Goal: Task Accomplishment & Management: Manage account settings

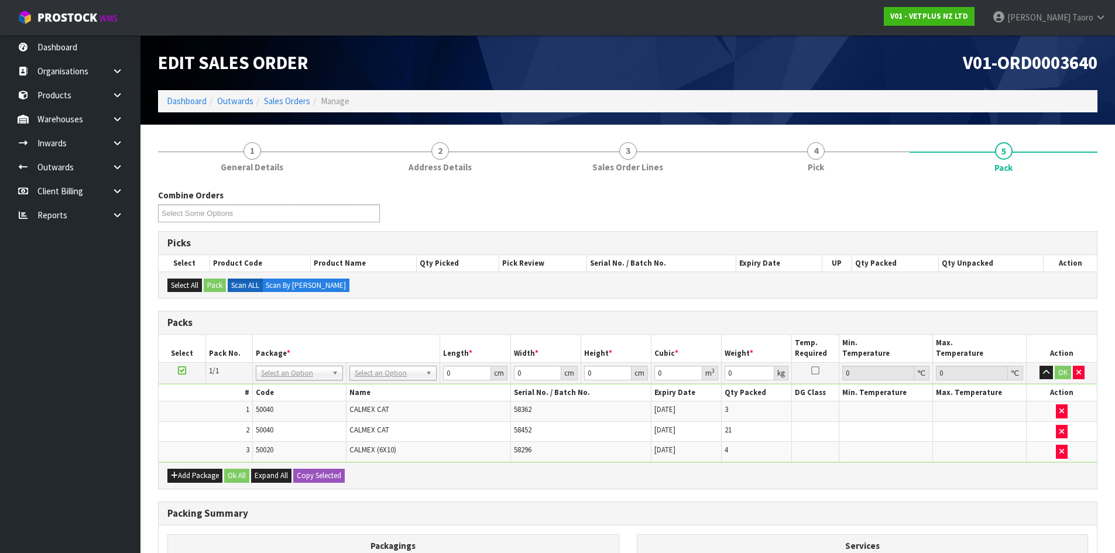
scroll to position [132, 0]
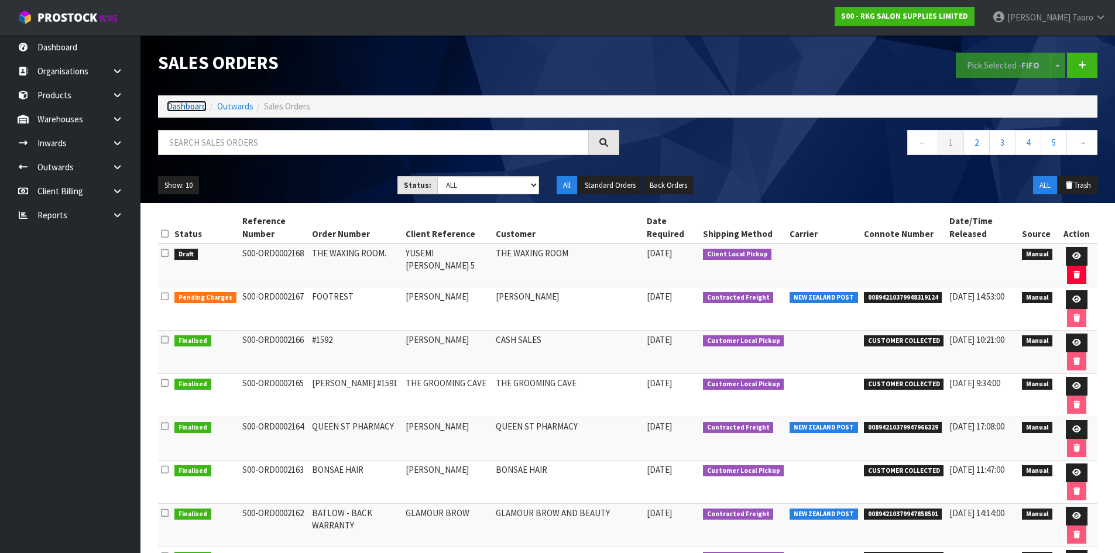
click at [174, 109] on link "Dashboard" at bounding box center [187, 106] width 40 height 11
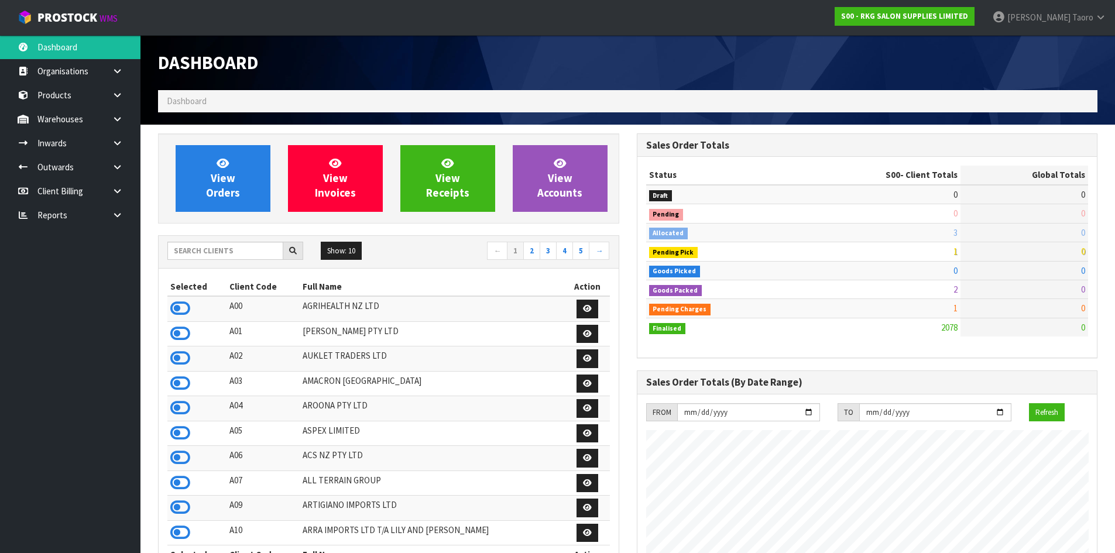
scroll to position [887, 478]
click at [210, 256] on input "text" at bounding box center [225, 251] width 116 height 18
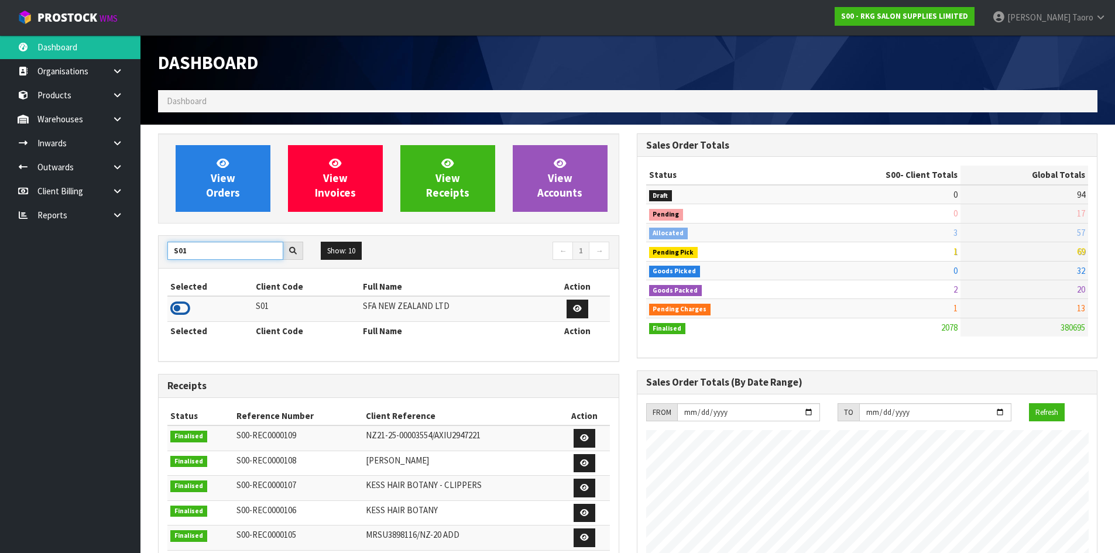
type input "S01"
click at [184, 310] on icon at bounding box center [180, 309] width 20 height 18
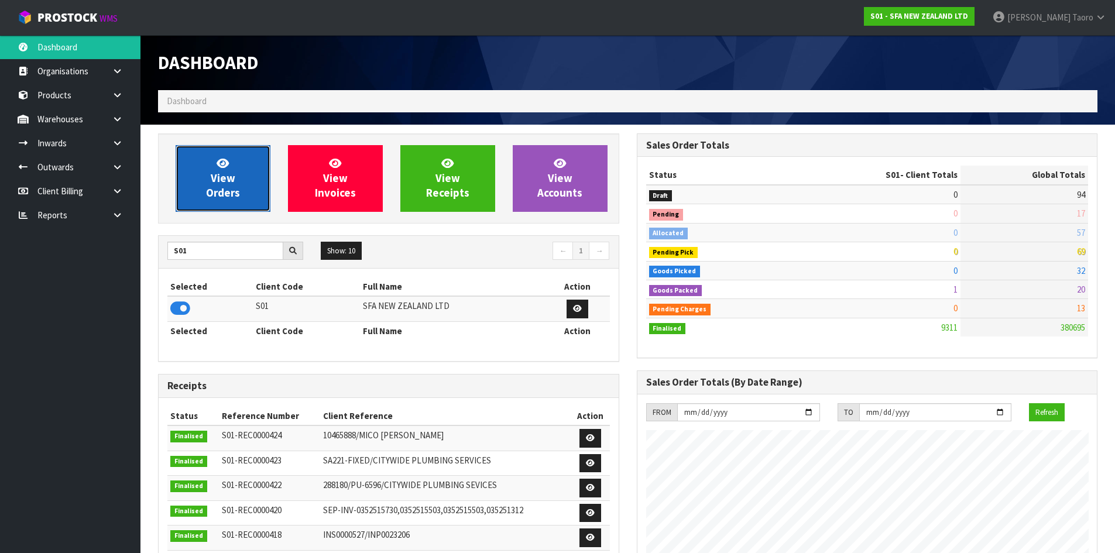
click at [231, 179] on span "View Orders" at bounding box center [223, 178] width 34 height 44
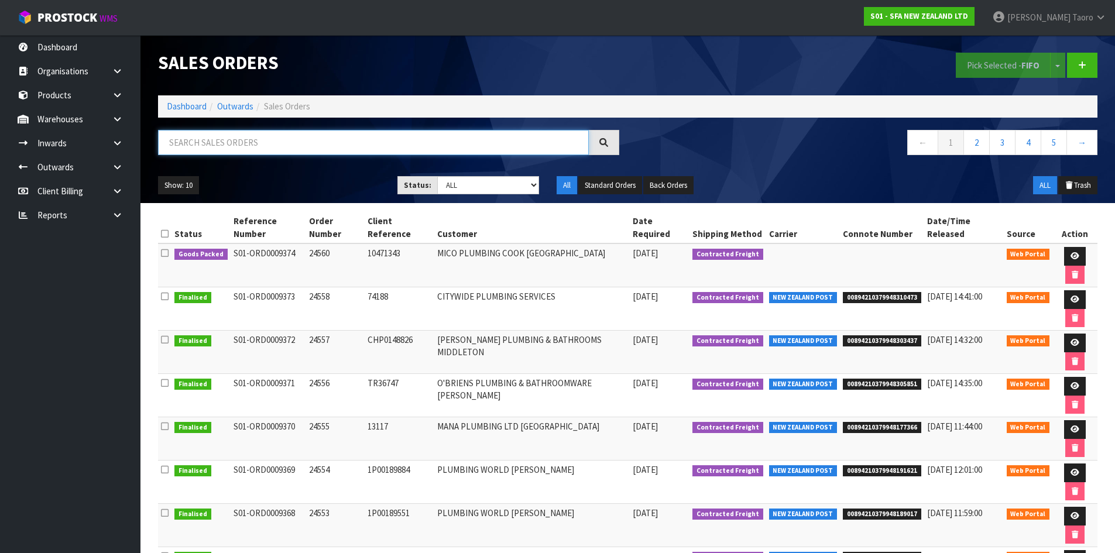
click at [529, 141] on input "text" at bounding box center [373, 142] width 431 height 25
type input "JOB-0411877"
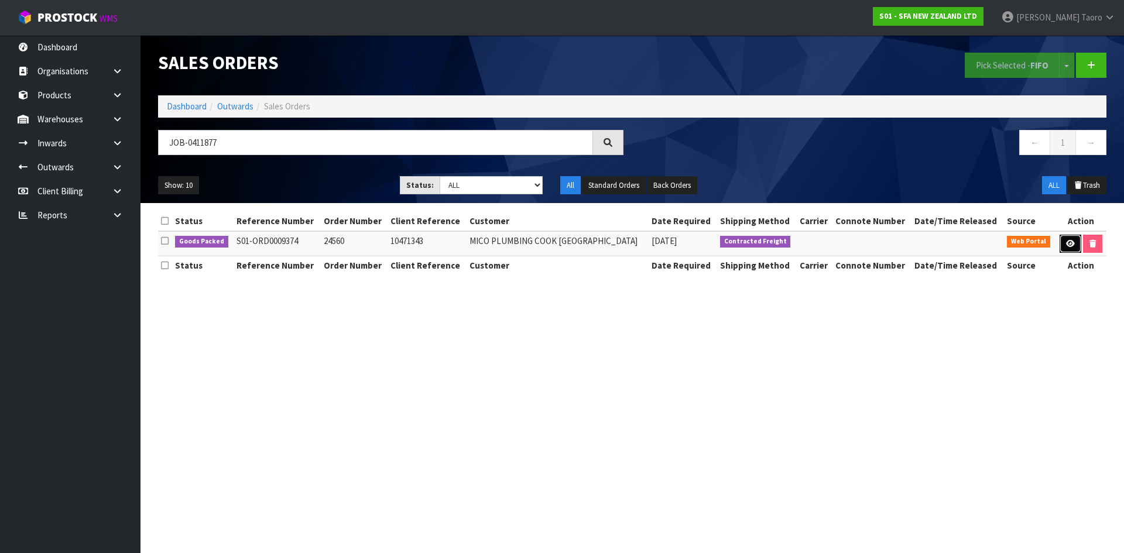
click at [1073, 242] on link at bounding box center [1071, 244] width 22 height 19
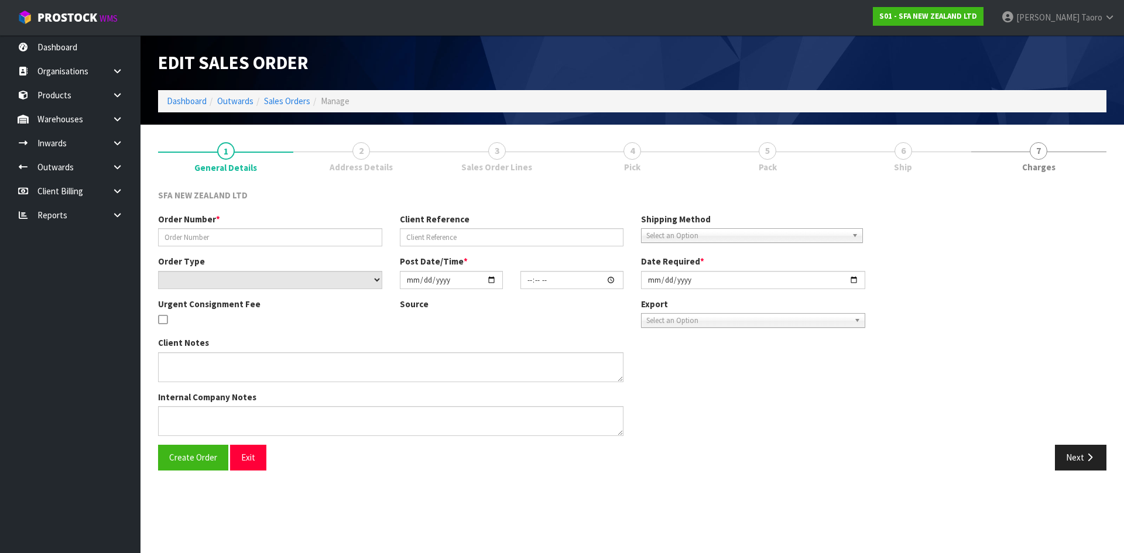
type input "24560"
type input "10471343"
select select "number:0"
type input "[DATE]"
type input "10:43:00.000"
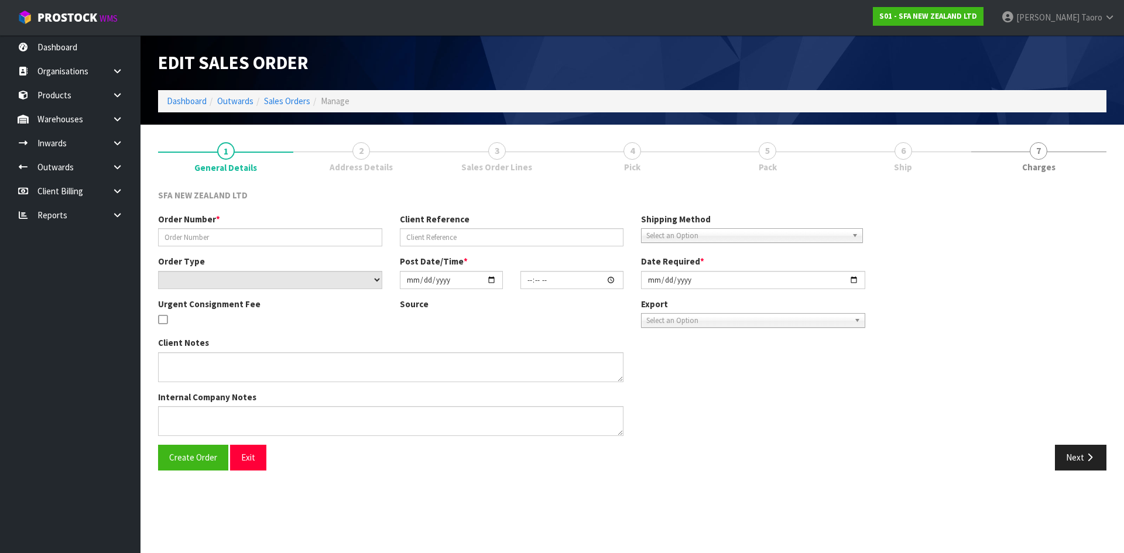
type input "[DATE]"
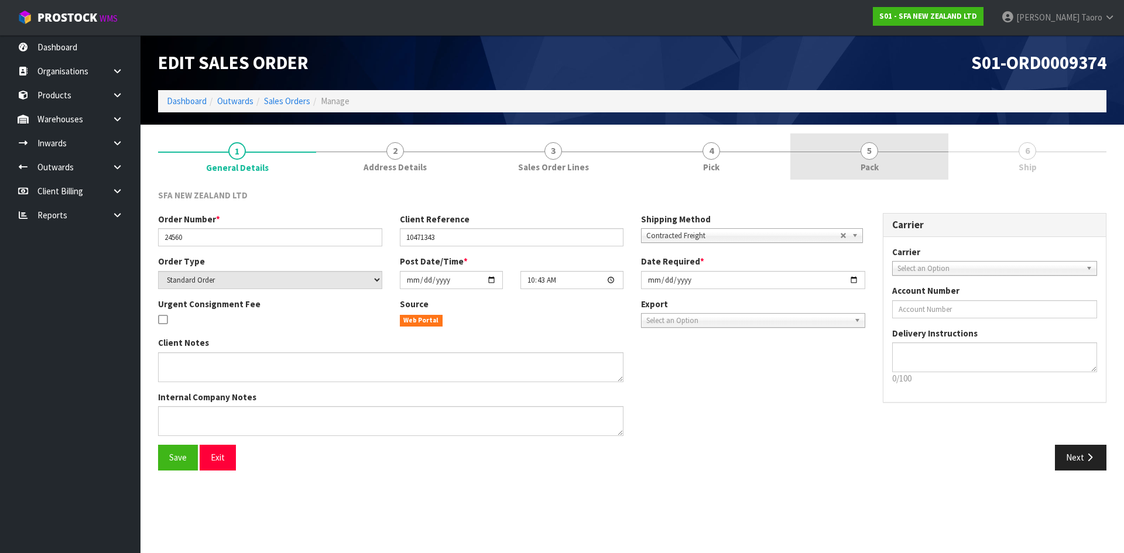
drag, startPoint x: 884, startPoint y: 159, endPoint x: 777, endPoint y: 191, distance: 112.0
click at [883, 159] on link "5 Pack" at bounding box center [869, 156] width 158 height 46
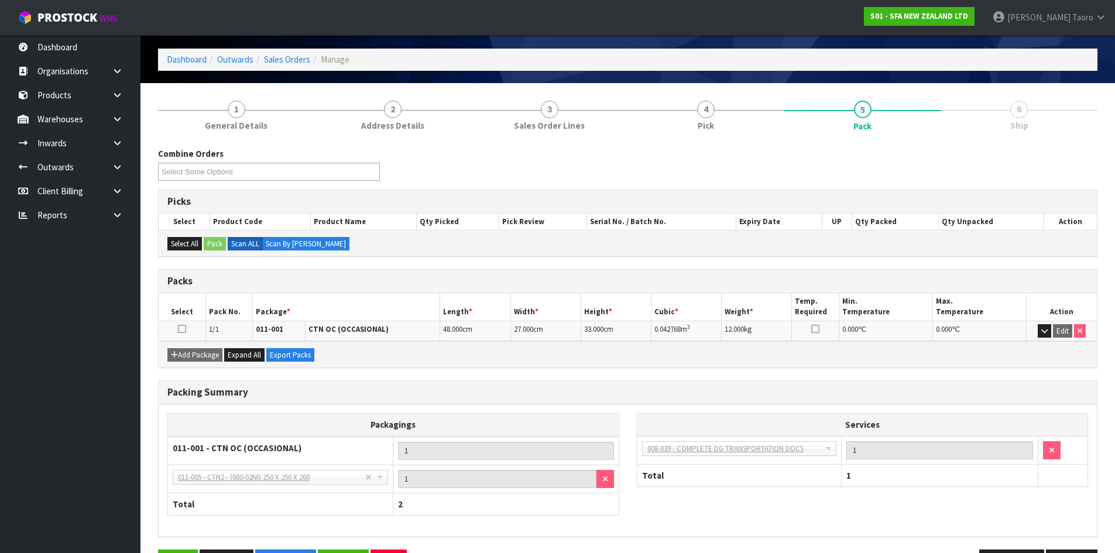
scroll to position [81, 0]
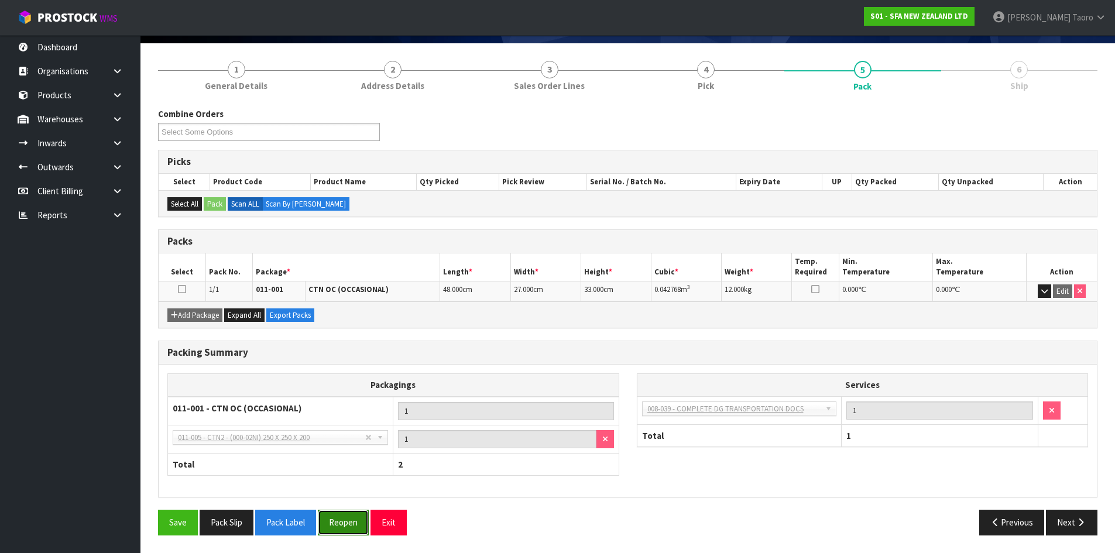
click at [349, 520] on button "Reopen" at bounding box center [343, 522] width 51 height 25
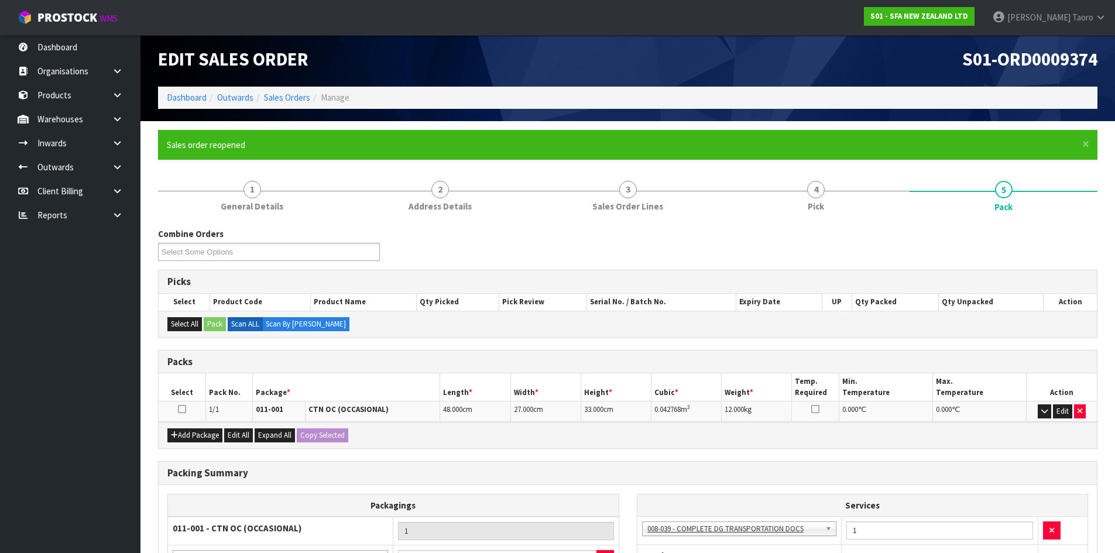
scroll to position [150, 0]
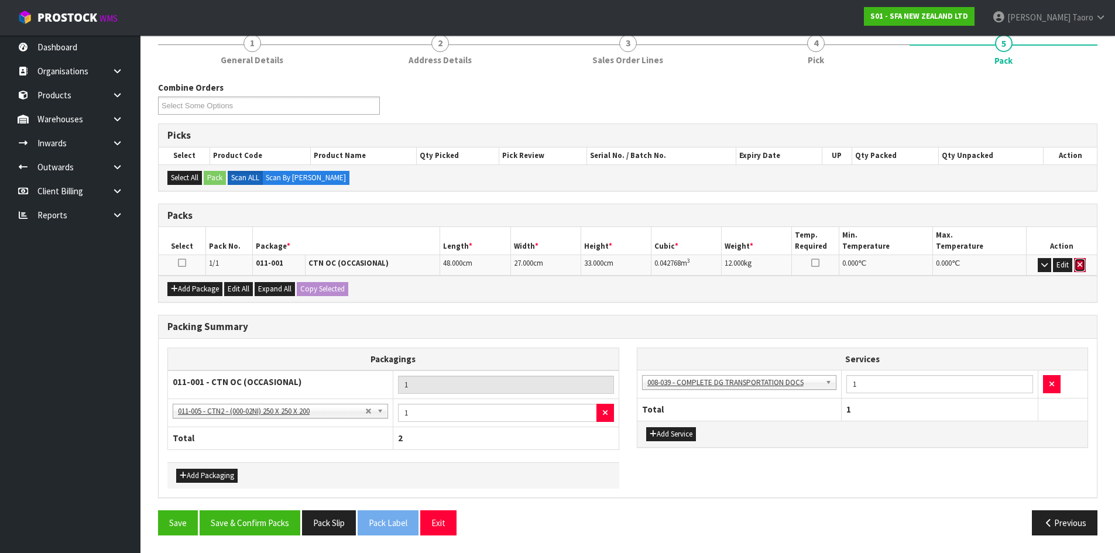
click at [1083, 265] on icon "button" at bounding box center [1080, 265] width 5 height 8
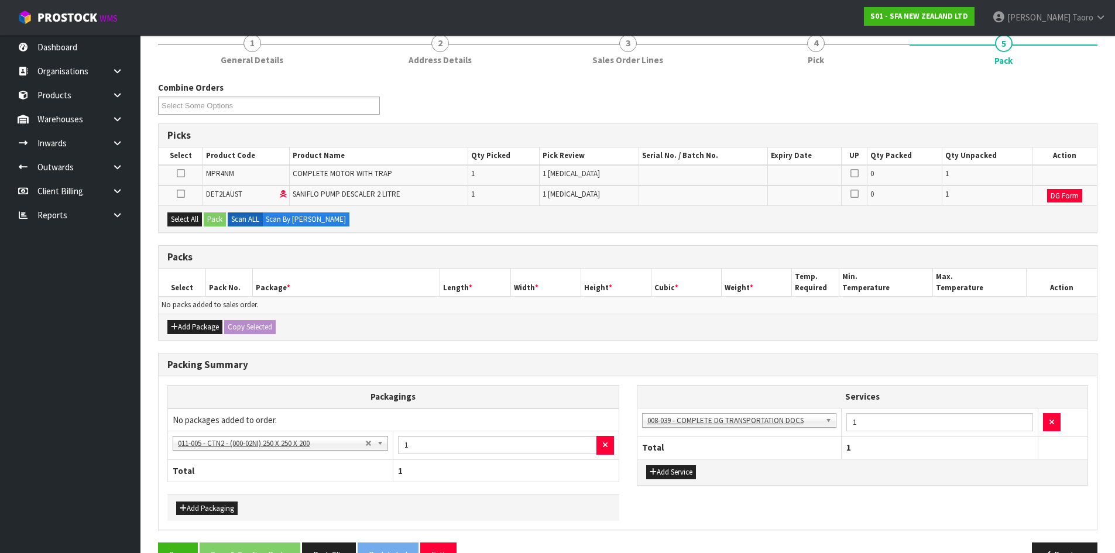
drag, startPoint x: 179, startPoint y: 172, endPoint x: 227, endPoint y: 231, distance: 76.2
click at [179, 173] on icon at bounding box center [181, 173] width 8 height 1
click at [0, 0] on input "checkbox" at bounding box center [0, 0] width 0 height 0
drag, startPoint x: 227, startPoint y: 221, endPoint x: 213, endPoint y: 221, distance: 14.6
click at [226, 221] on div "Select All Pack Scan ALL Scan By [PERSON_NAME]" at bounding box center [628, 219] width 939 height 26
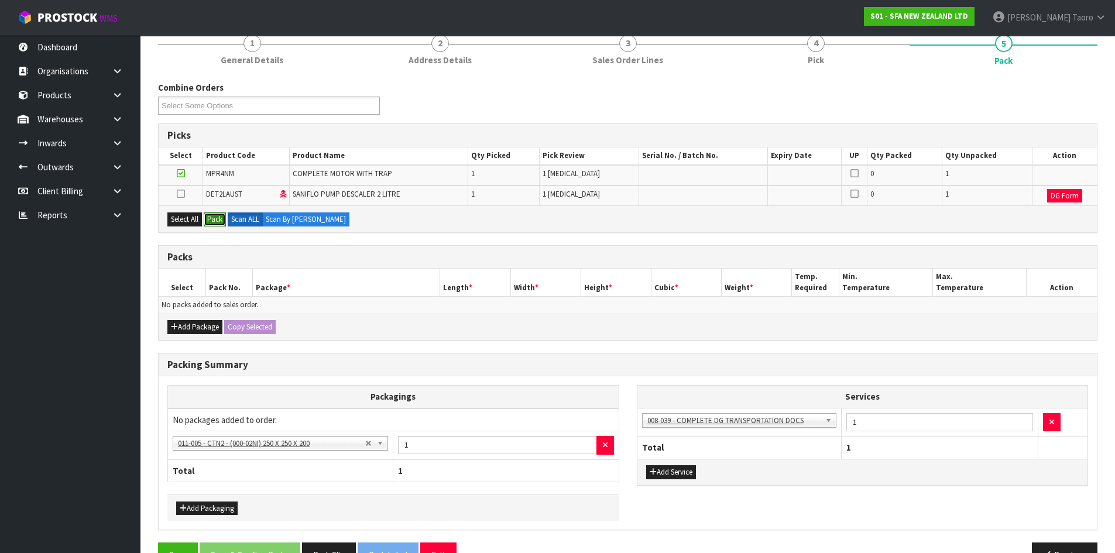
click at [213, 218] on button "Pack" at bounding box center [215, 220] width 22 height 14
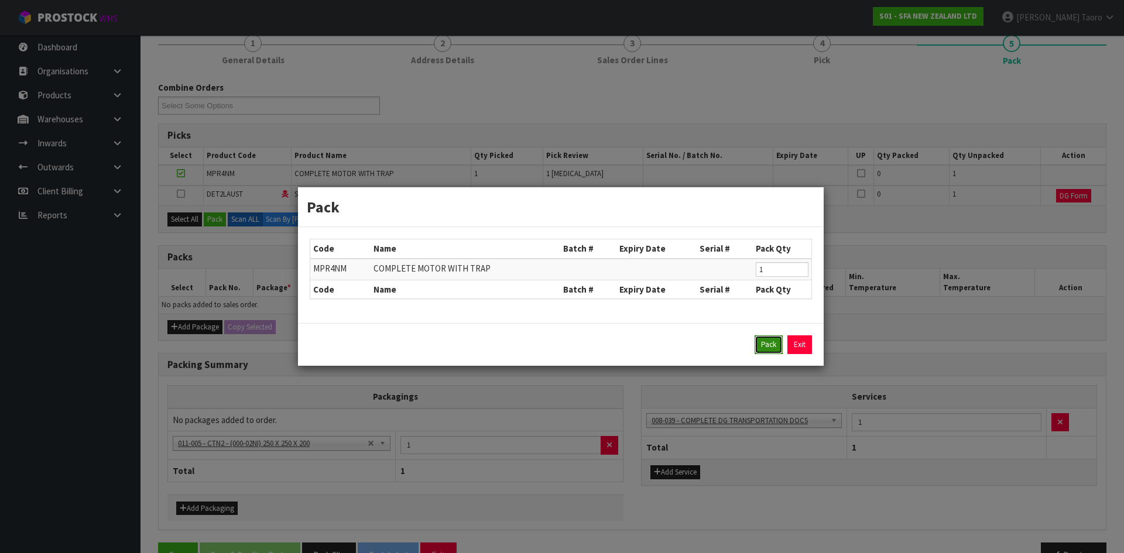
click at [769, 351] on button "Pack" at bounding box center [769, 344] width 28 height 19
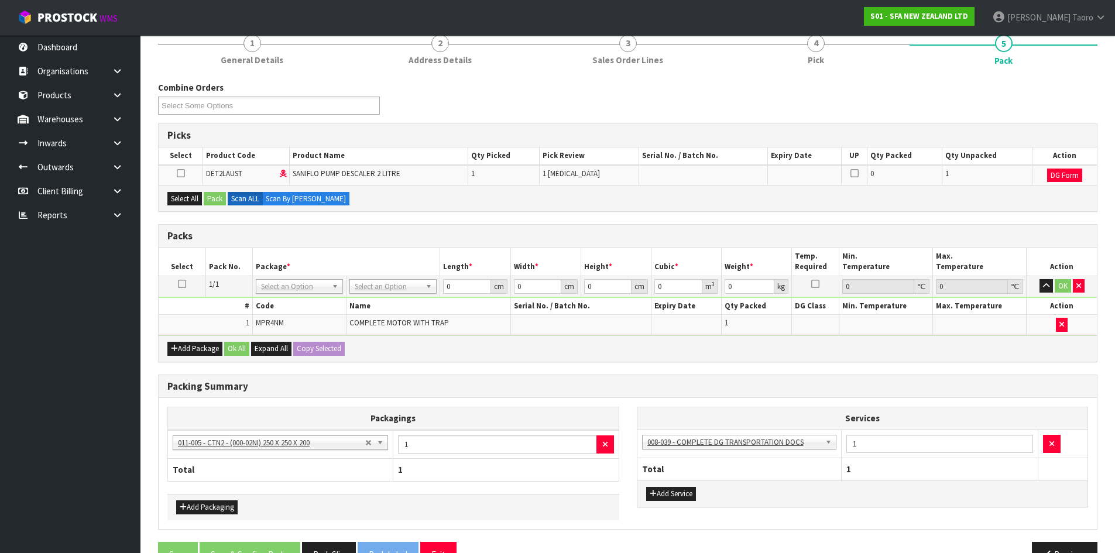
drag, startPoint x: 183, startPoint y: 187, endPoint x: 185, endPoint y: 208, distance: 20.6
click at [184, 203] on div "Select All Pack Scan ALL Scan By [PERSON_NAME]" at bounding box center [628, 198] width 939 height 26
click at [190, 203] on button "Select All" at bounding box center [184, 199] width 35 height 14
click at [211, 200] on button "Pack" at bounding box center [215, 199] width 22 height 14
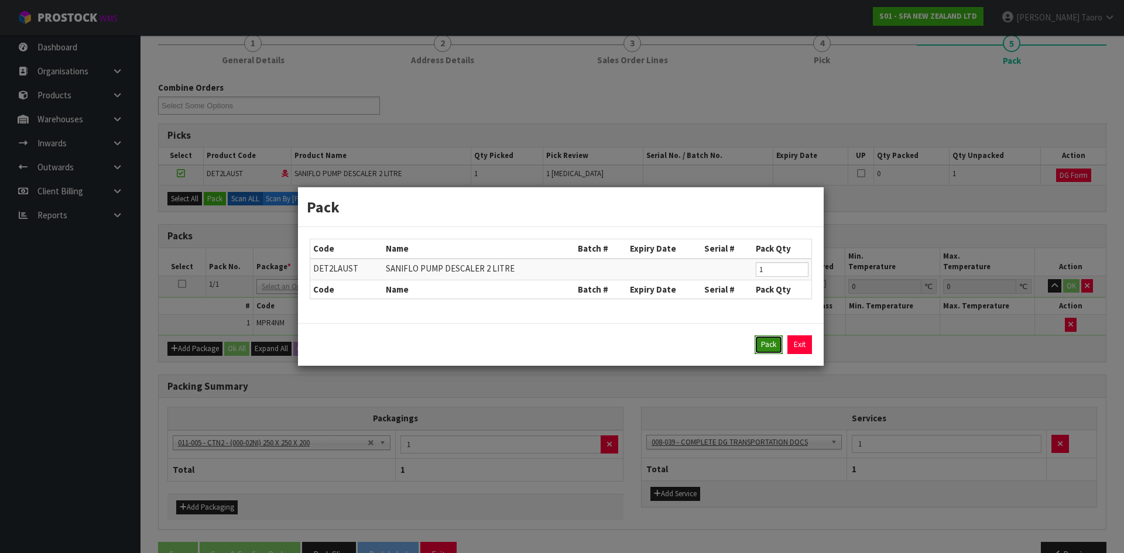
drag, startPoint x: 770, startPoint y: 350, endPoint x: 765, endPoint y: 345, distance: 7.1
click at [770, 348] on button "Pack" at bounding box center [769, 344] width 28 height 19
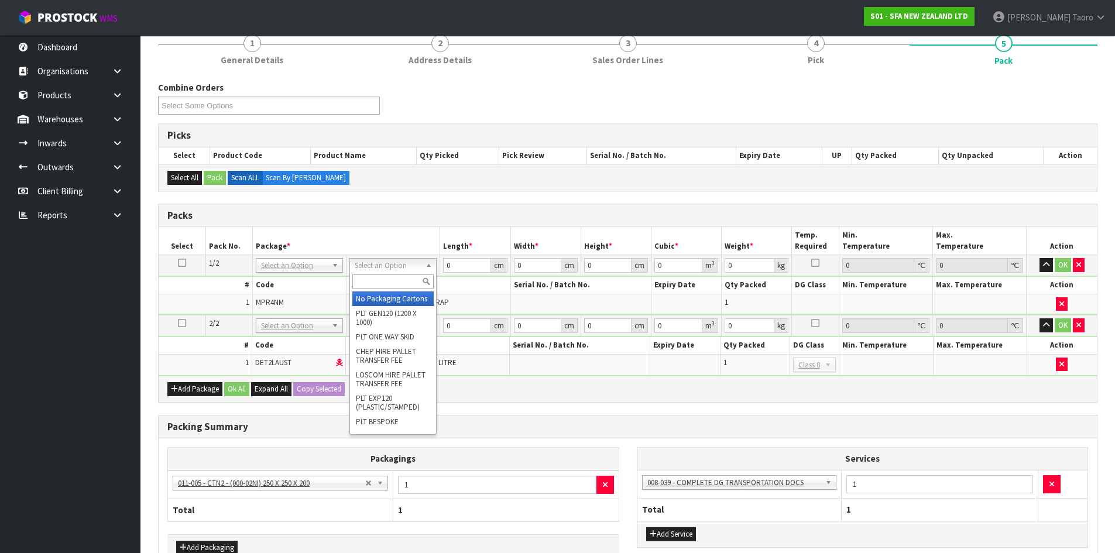
click at [412, 282] on input "text" at bounding box center [392, 282] width 81 height 15
type input "I"
type input "OC"
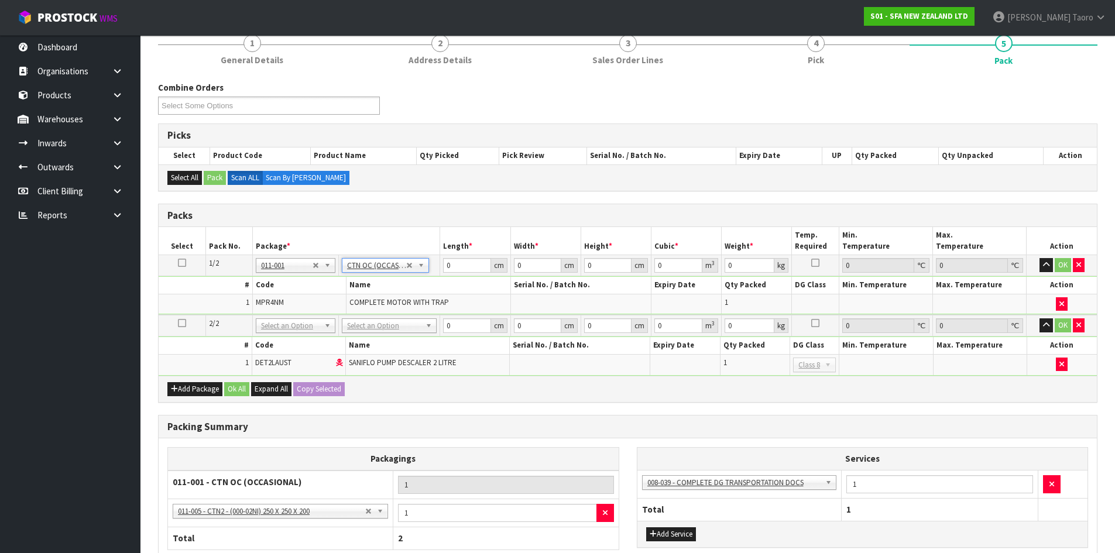
type input "9.22"
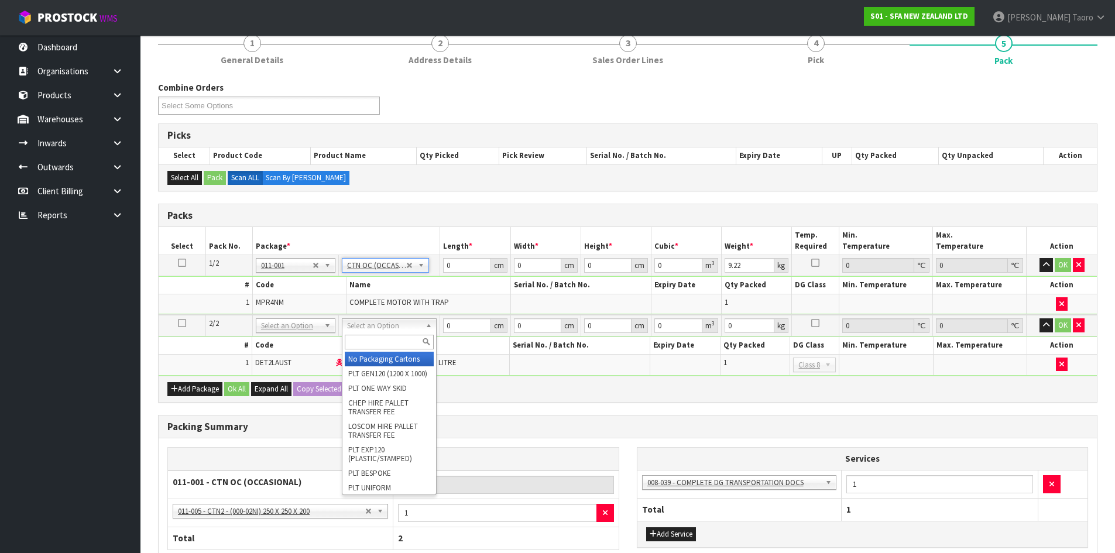
drag, startPoint x: 420, startPoint y: 327, endPoint x: 416, endPoint y: 335, distance: 9.2
click at [410, 341] on input "text" at bounding box center [389, 342] width 89 height 15
type input "200"
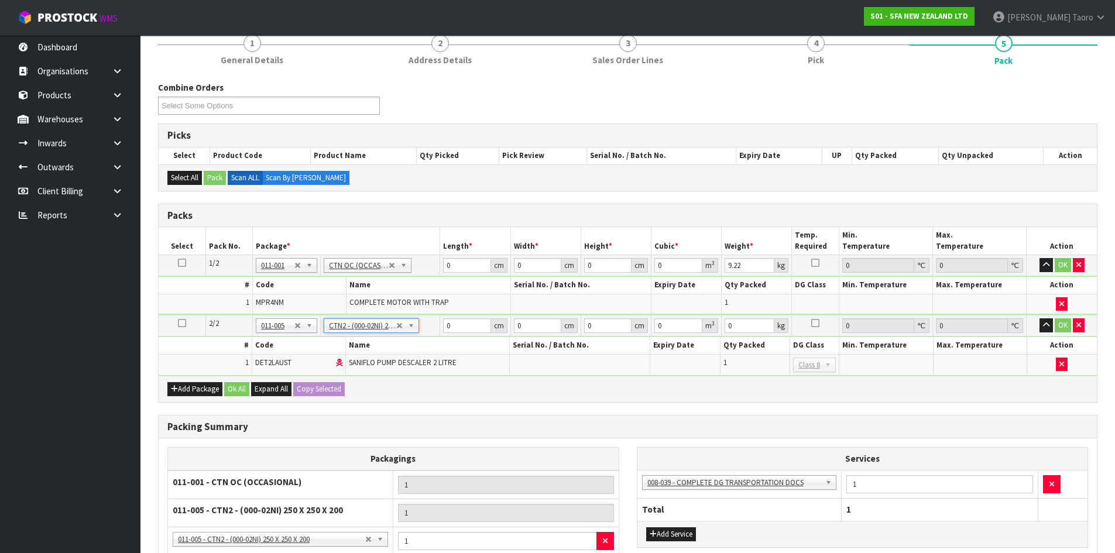
type input "25"
type input "20"
type input "0.0125"
type input "2.515"
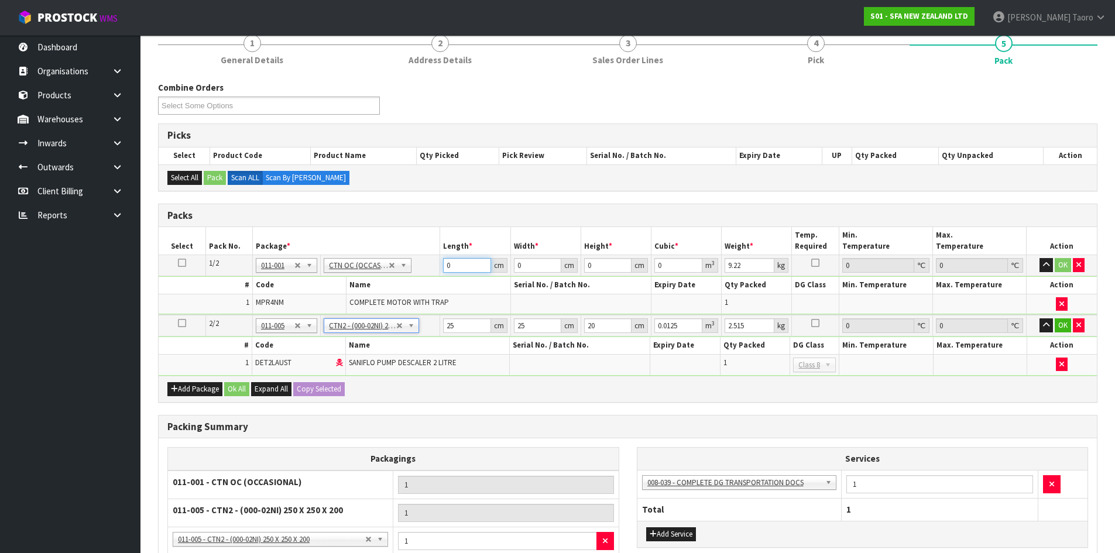
click at [461, 263] on input "0" at bounding box center [466, 265] width 47 height 15
type input "48"
type input "28"
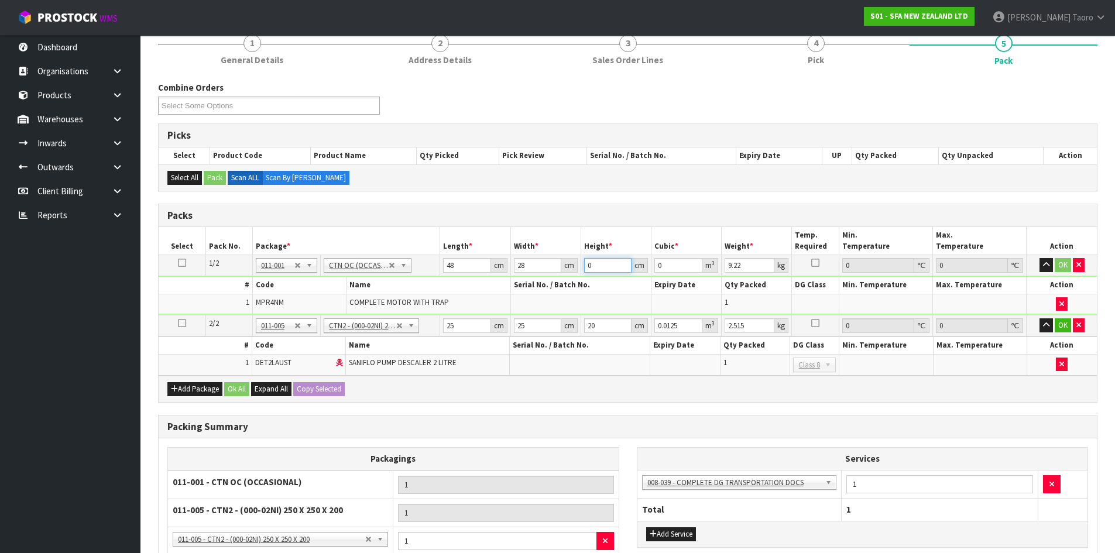
type input "2"
type input "0.002688"
type input "25"
type input "0.0336"
type input "25"
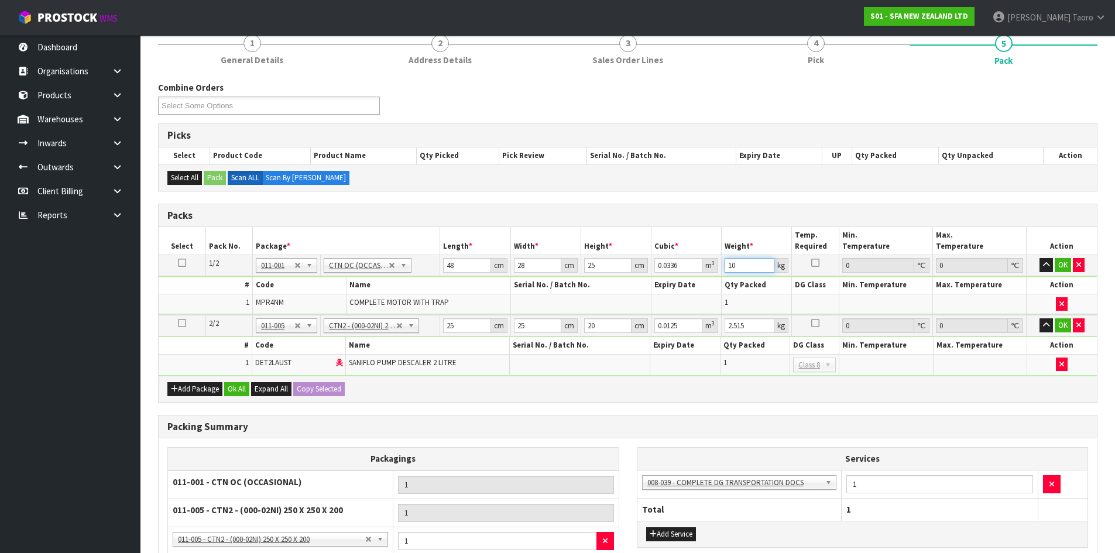
type input "10"
type input "2"
type input "0.001"
type input "21"
type input "0.0105"
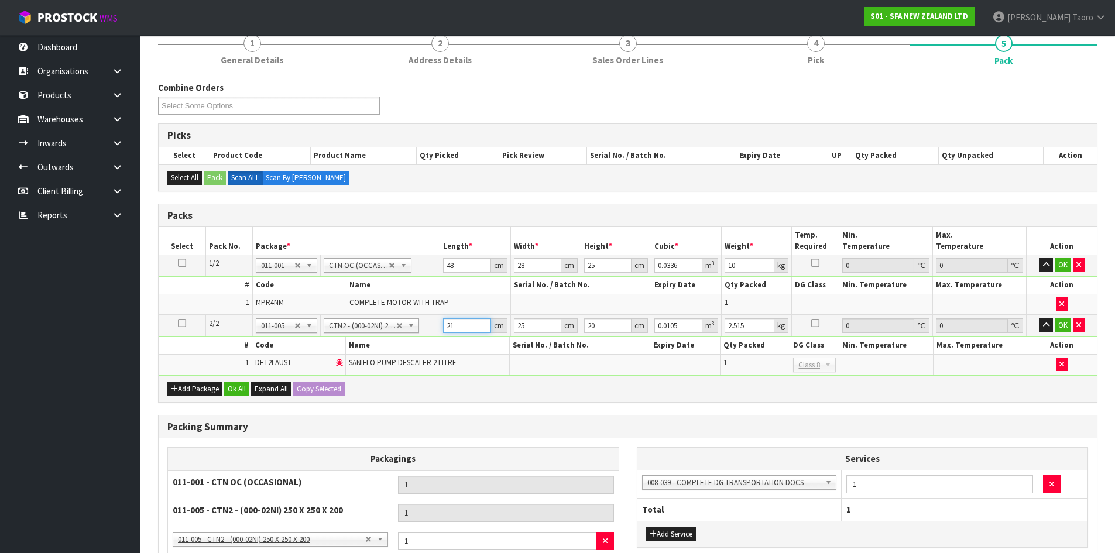
type input "21"
type input "1"
type input "0.00042"
type input "14"
type input "0.00588"
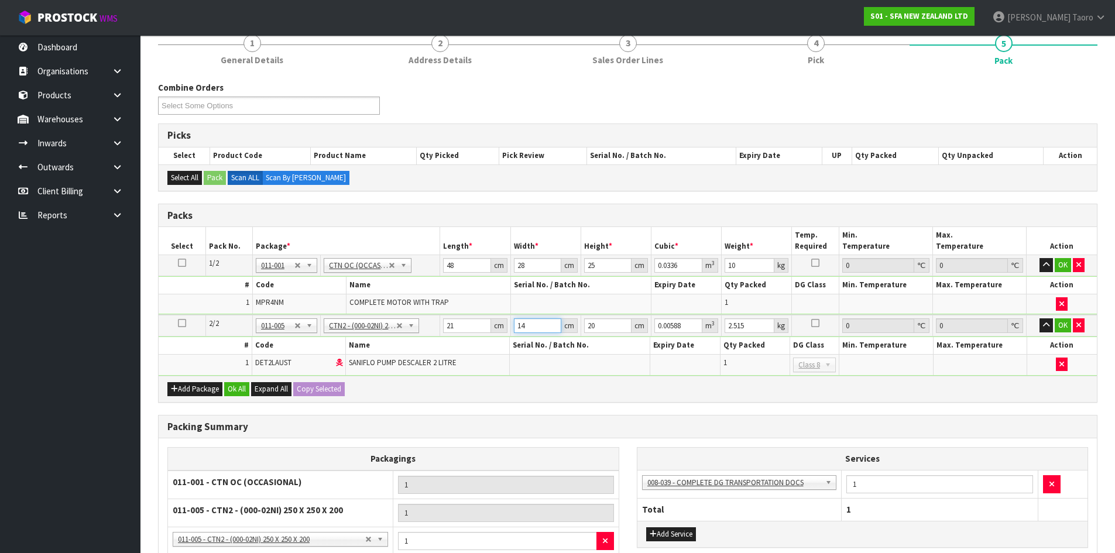
type input "14"
type input "2"
type input "0.000588"
type input "26"
type input "0.007644"
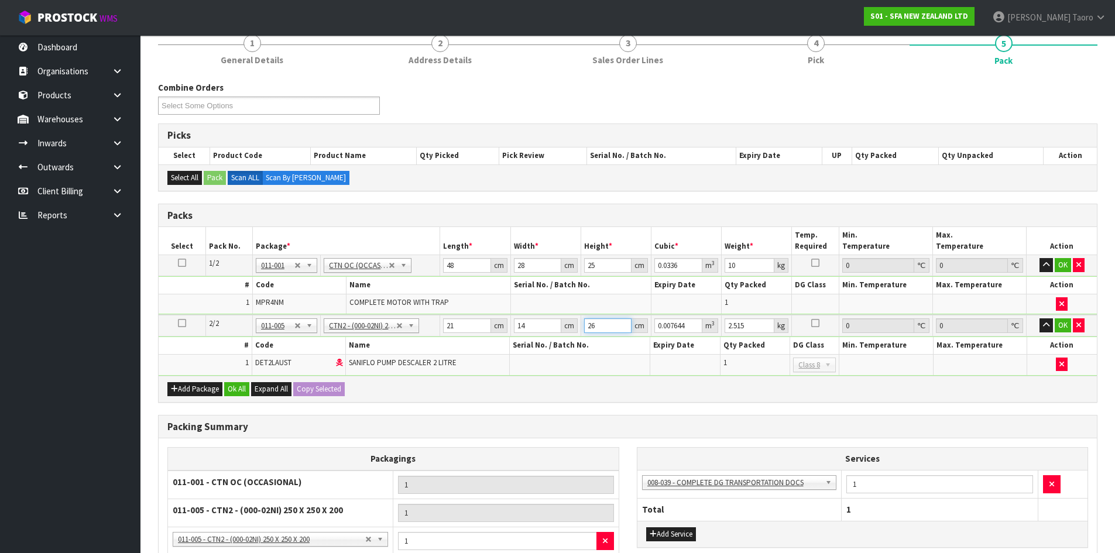
type input "26"
type input "3"
drag, startPoint x: 529, startPoint y: 324, endPoint x: 506, endPoint y: 324, distance: 23.4
click at [506, 324] on tr "2/2 NONE 007-001 007-002 007-004 007-009 007-013 007-014 007-015 007-017 007-01…" at bounding box center [628, 326] width 939 height 22
type input "1"
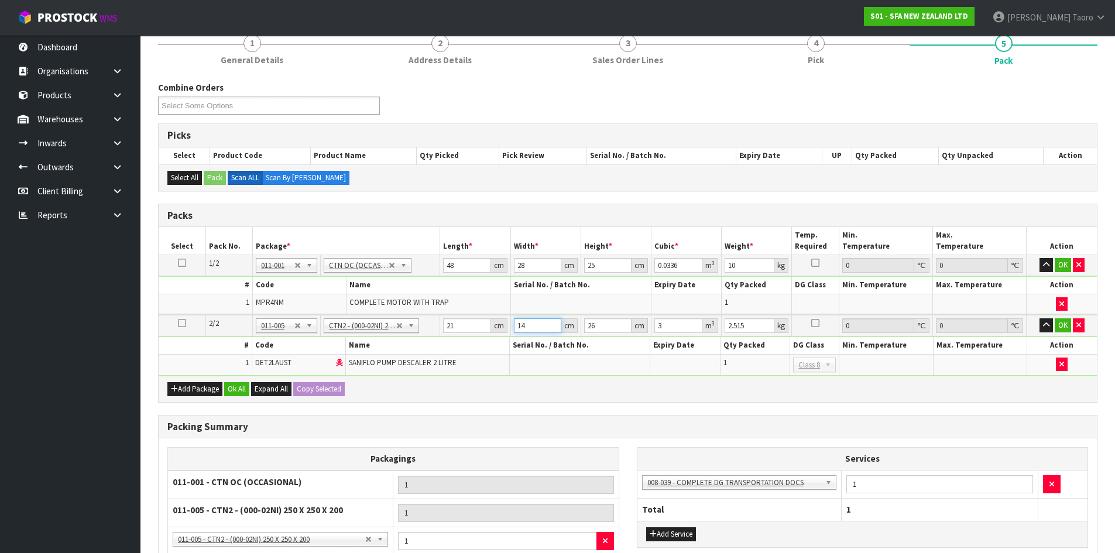
type input "0.000546"
type input "14"
type input "0.007644"
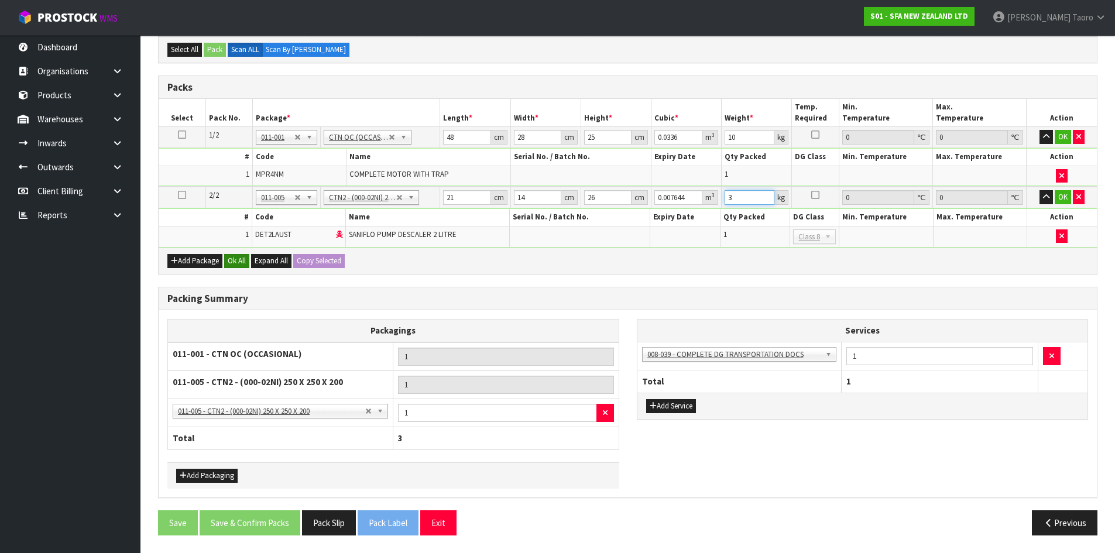
type input "3"
click at [238, 259] on button "Ok All" at bounding box center [236, 261] width 25 height 14
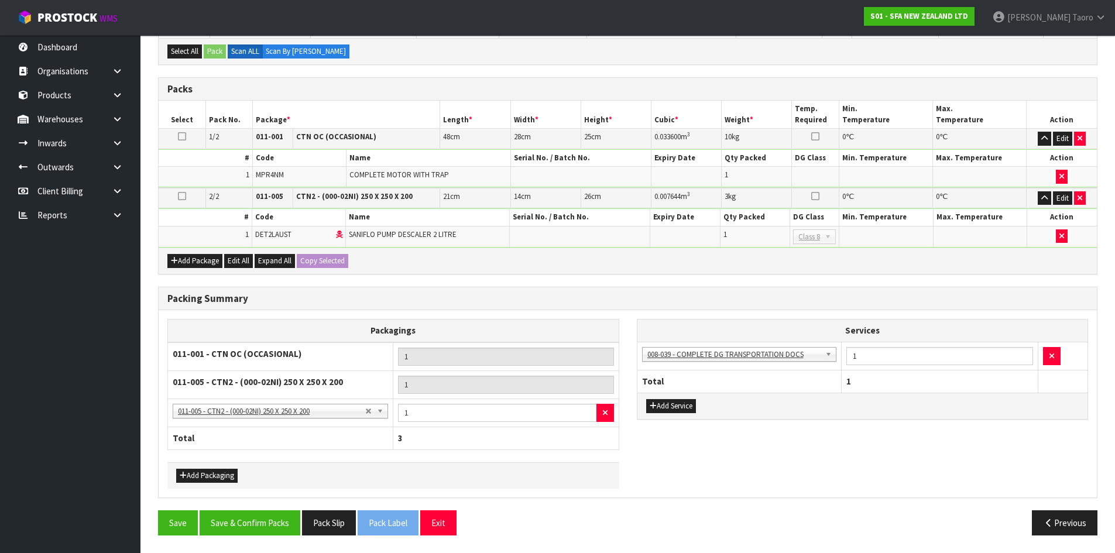
scroll to position [276, 0]
click at [251, 526] on button "Save & Confirm Packs" at bounding box center [250, 523] width 101 height 25
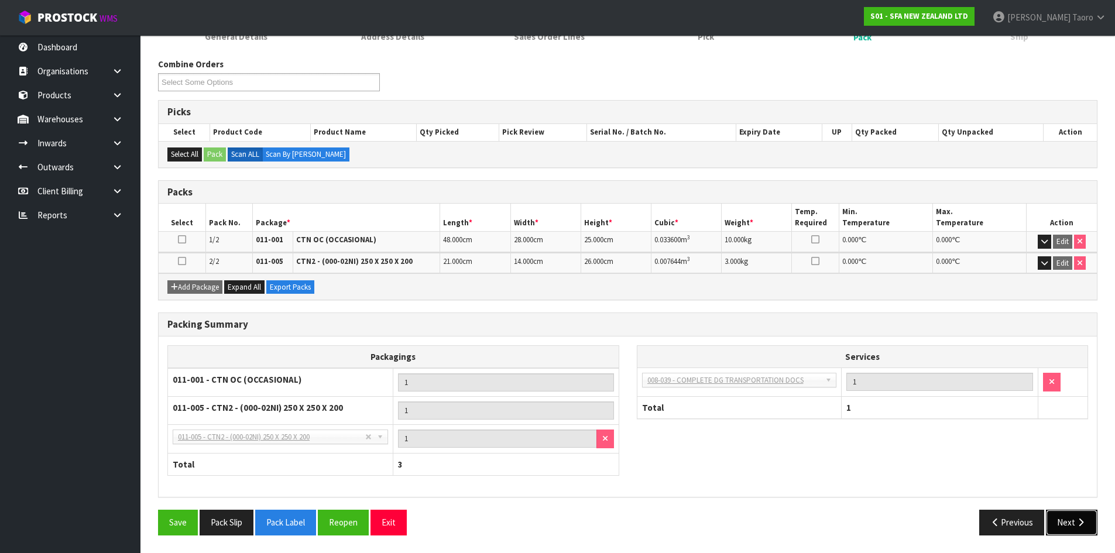
click at [1073, 522] on button "Next" at bounding box center [1072, 522] width 52 height 25
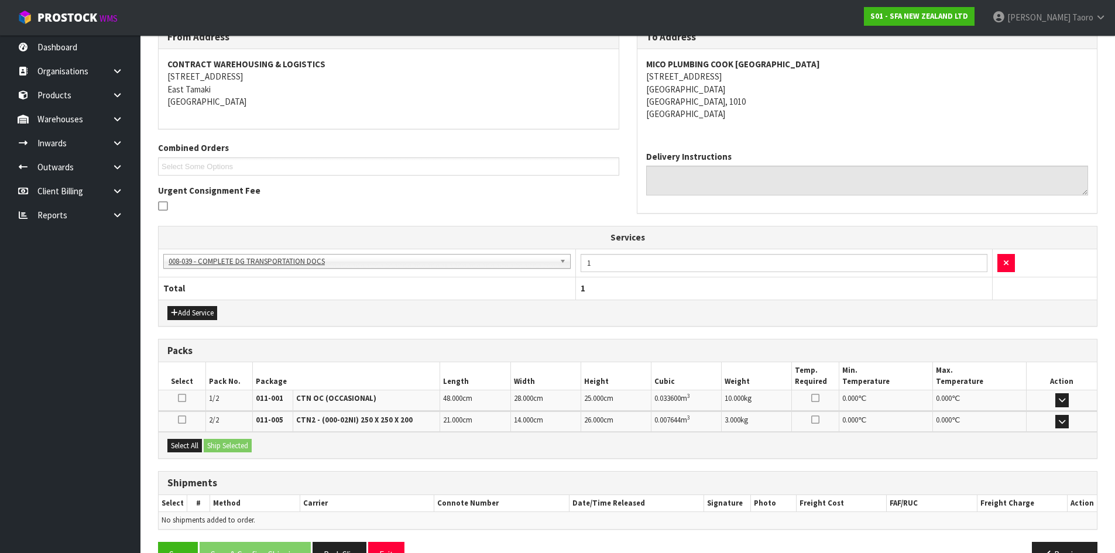
scroll to position [238, 0]
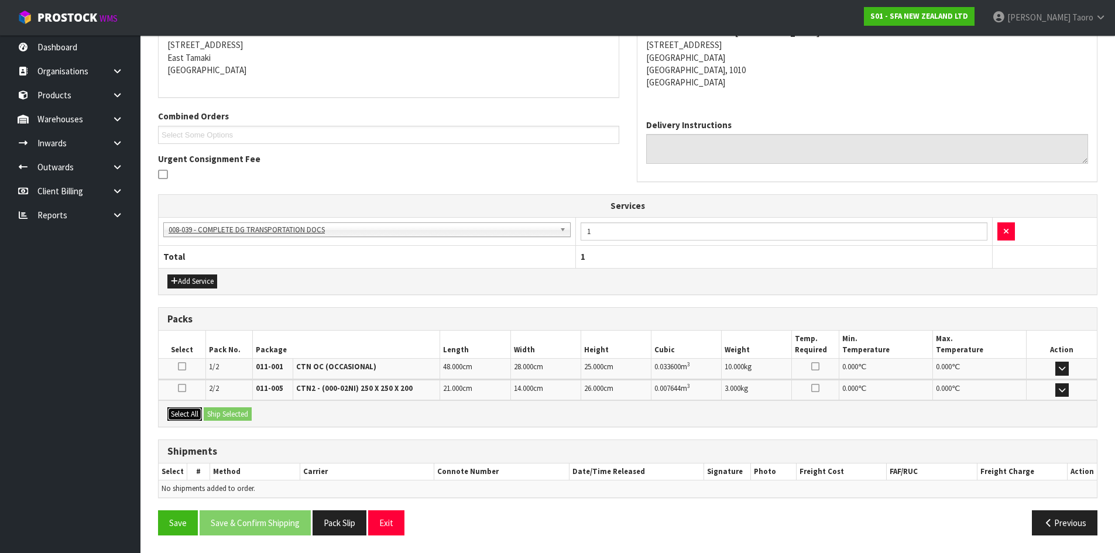
click at [191, 410] on button "Select All" at bounding box center [184, 414] width 35 height 14
click at [209, 410] on button "Ship Selected" at bounding box center [228, 414] width 48 height 14
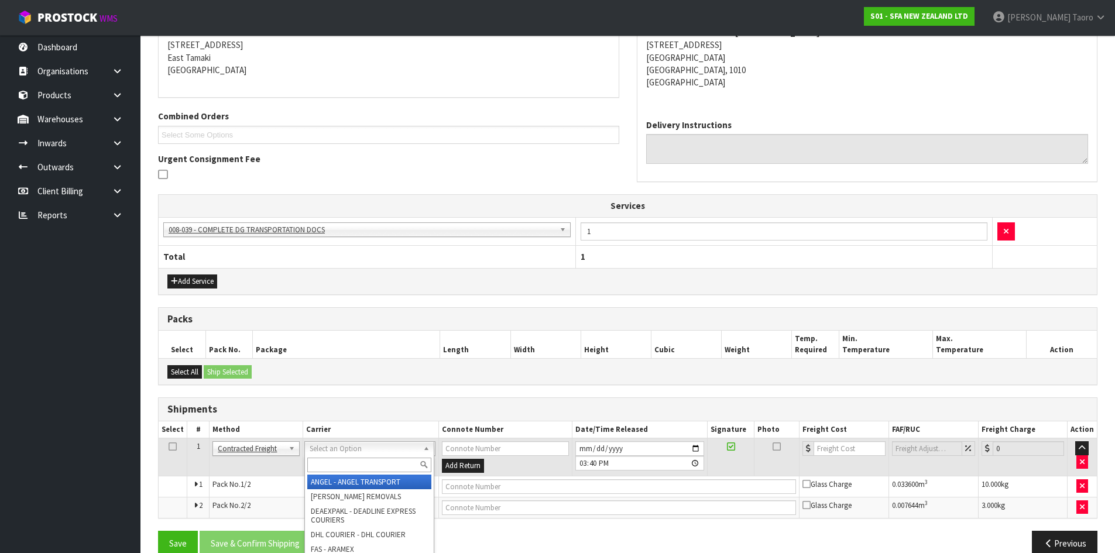
click at [385, 461] on input "text" at bounding box center [369, 465] width 124 height 15
type input "NZP"
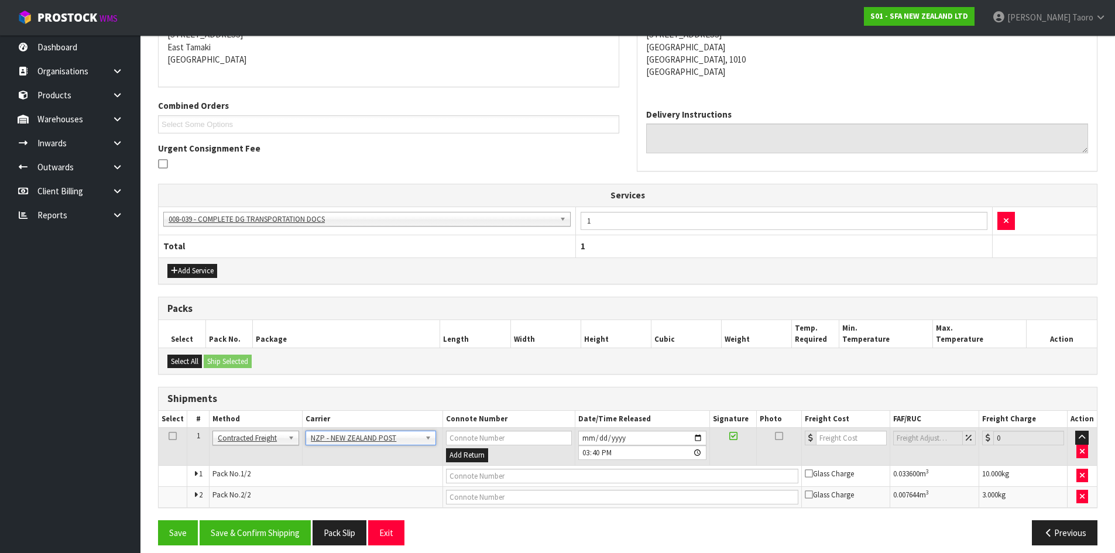
scroll to position [258, 0]
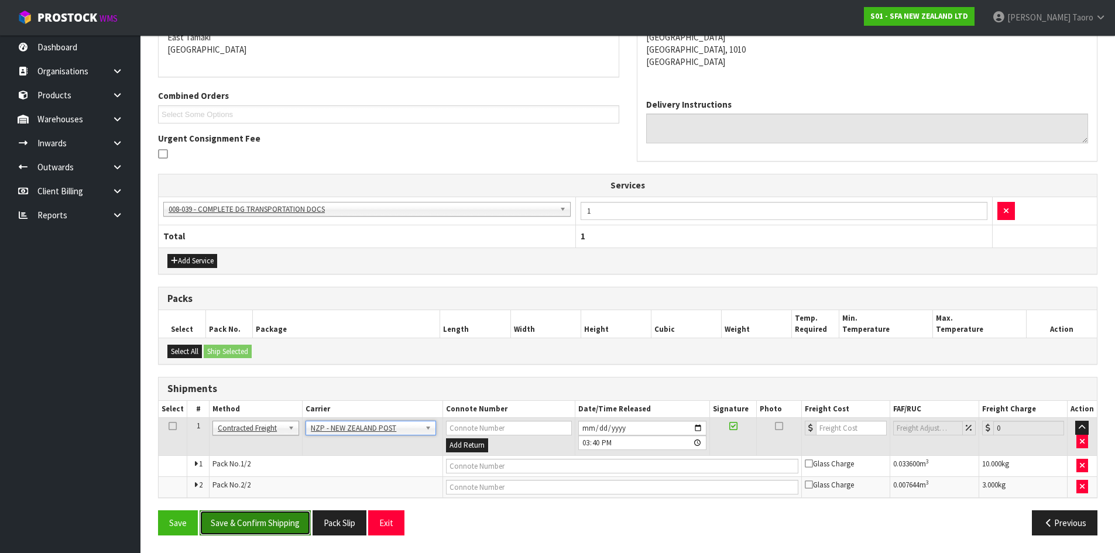
click at [272, 527] on button "Save & Confirm Shipping" at bounding box center [255, 523] width 111 height 25
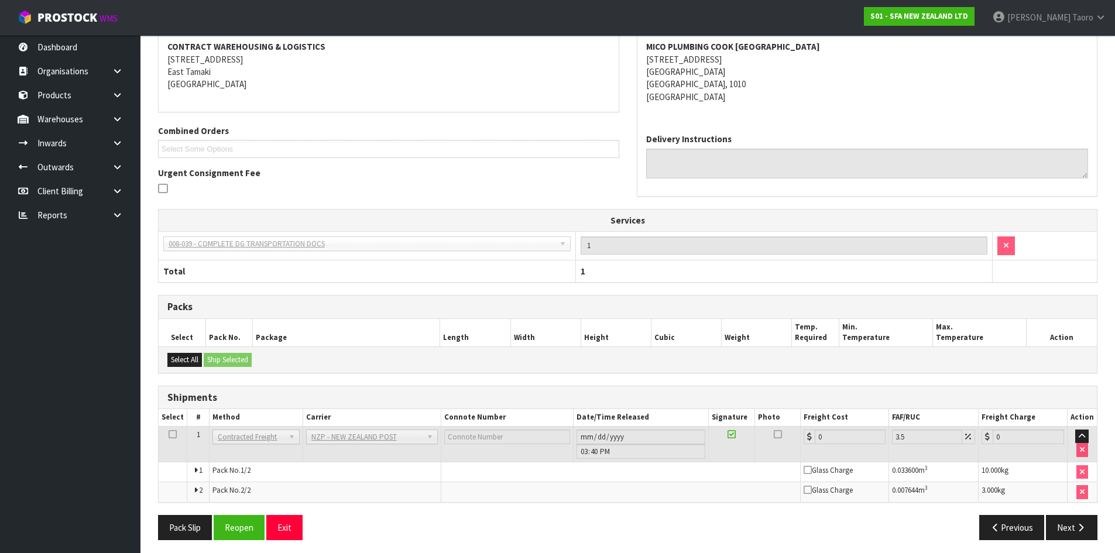
scroll to position [241, 0]
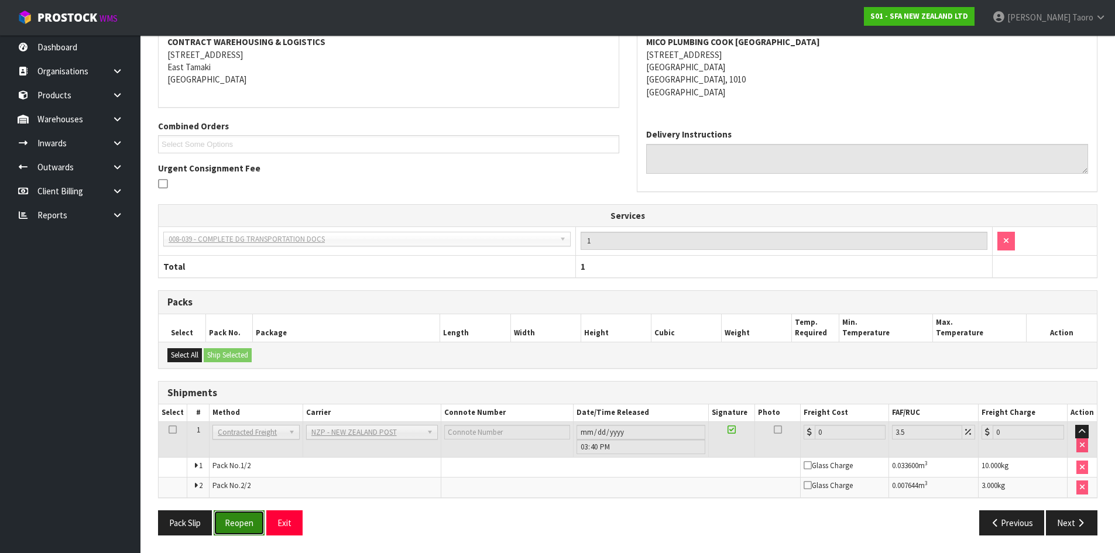
click at [249, 531] on button "Reopen" at bounding box center [239, 523] width 51 height 25
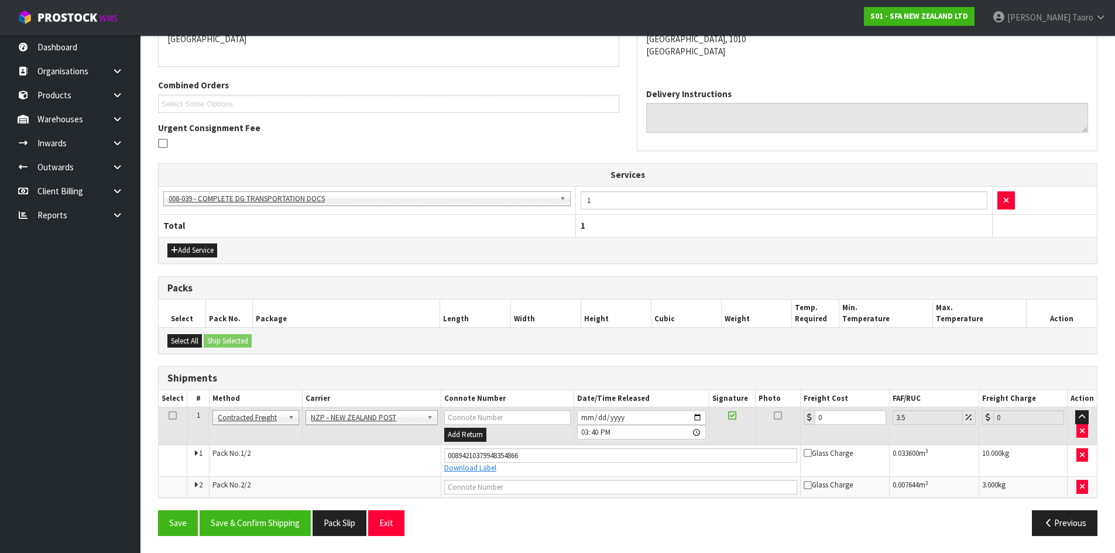
scroll to position [269, 0]
click at [1081, 429] on icon "button" at bounding box center [1082, 431] width 5 height 8
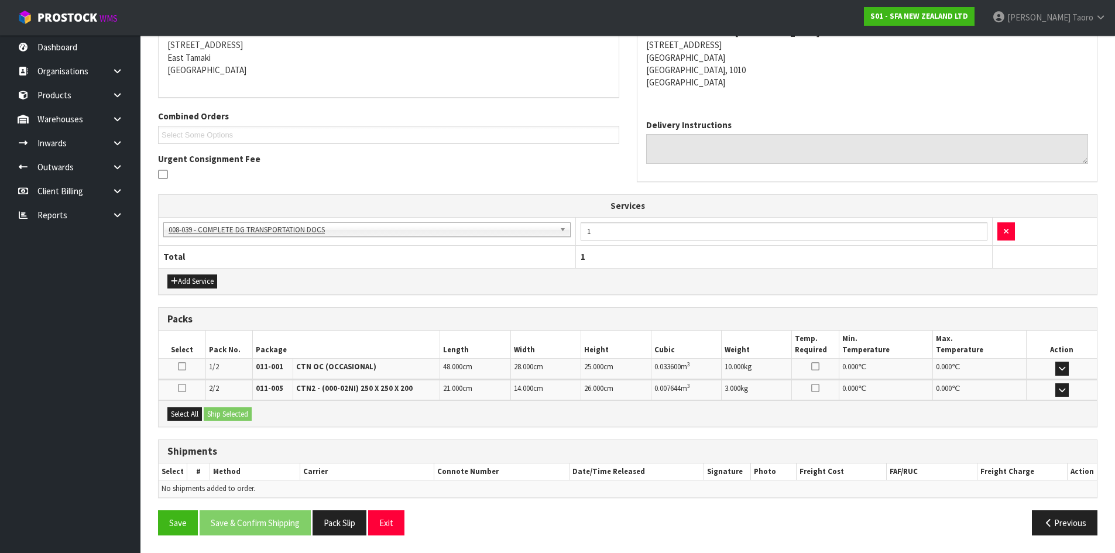
click at [181, 365] on icon at bounding box center [182, 366] width 8 height 9
click at [0, 0] on input "checkbox" at bounding box center [0, 0] width 0 height 0
click at [243, 418] on button "Ship Selected" at bounding box center [228, 414] width 48 height 14
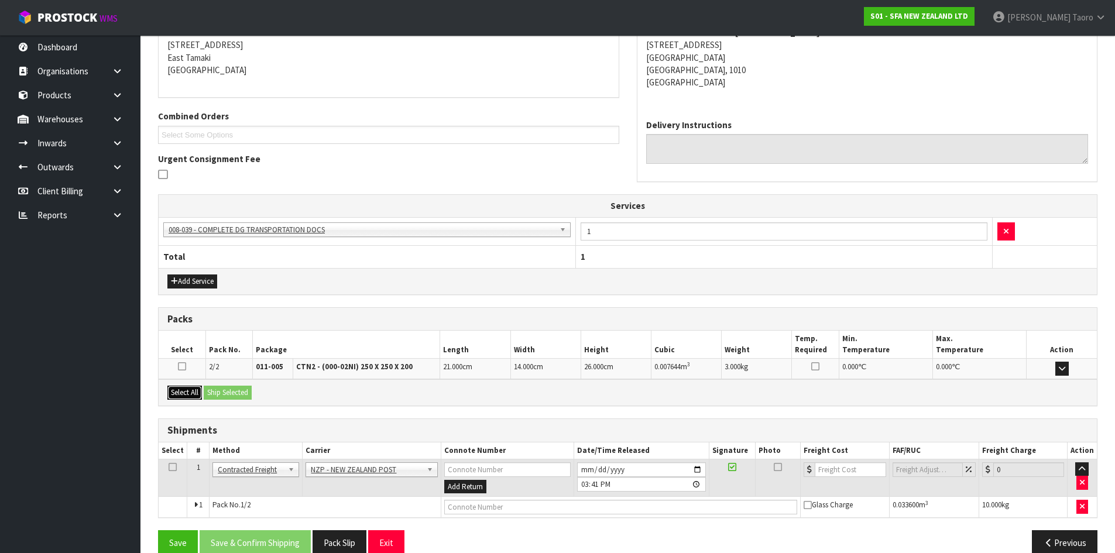
click at [187, 391] on button "Select All" at bounding box center [184, 393] width 35 height 14
click at [217, 395] on button "Ship Selected" at bounding box center [228, 393] width 48 height 14
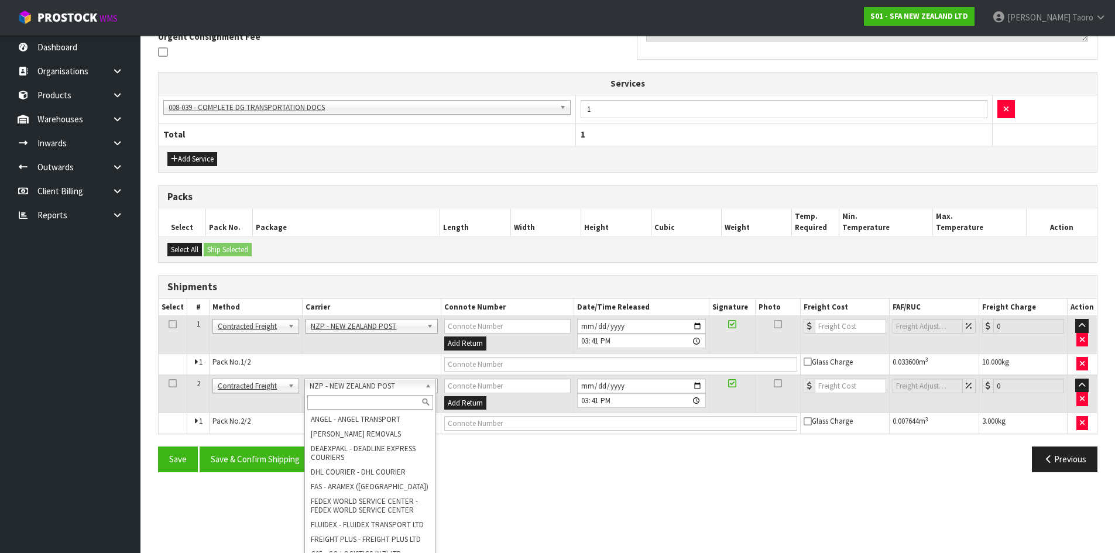
scroll to position [362, 0]
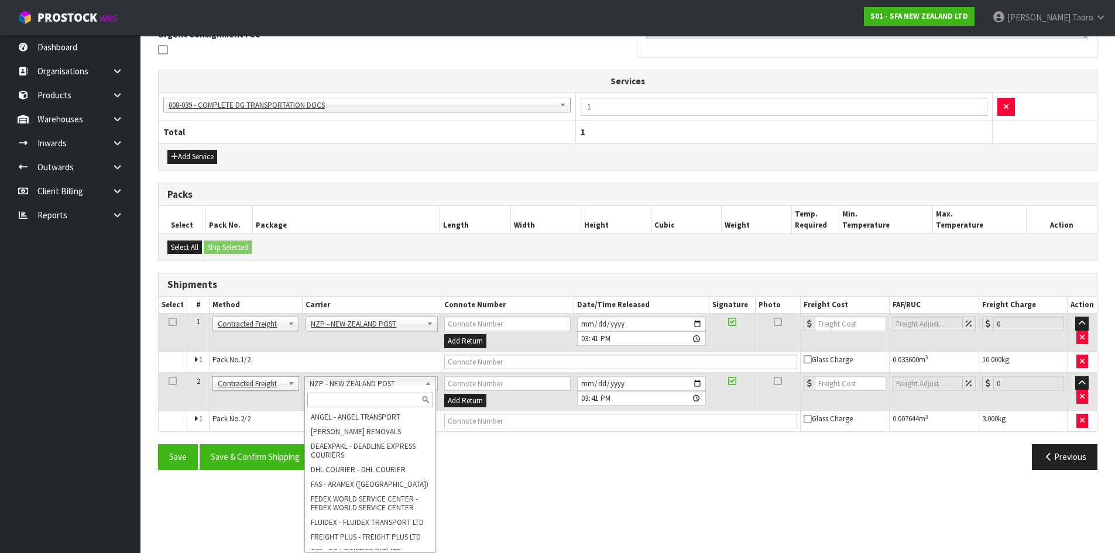
click at [366, 361] on td "Pack No. 1/2" at bounding box center [326, 362] width 232 height 22
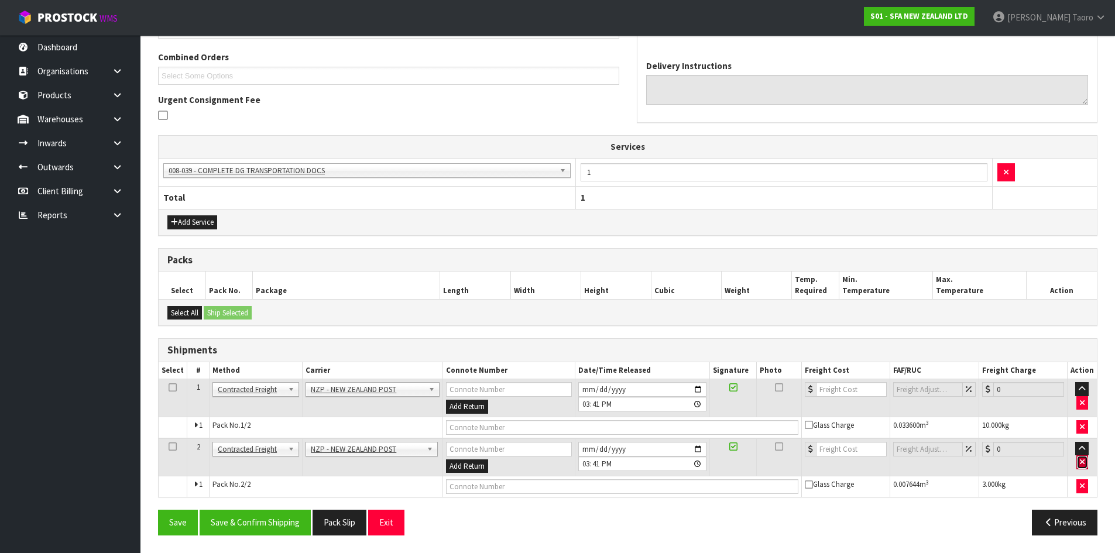
click at [1082, 463] on icon "button" at bounding box center [1082, 462] width 5 height 8
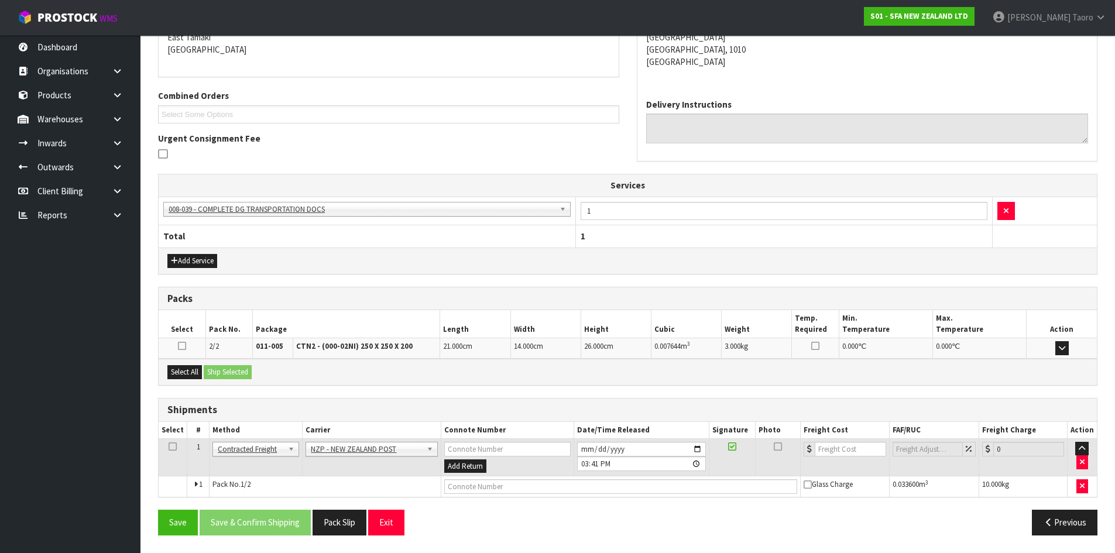
scroll to position [258, 0]
click at [478, 487] on input "text" at bounding box center [621, 487] width 354 height 15
type input "00894210379948354866"
click at [158, 510] on button "Save" at bounding box center [178, 522] width 40 height 25
click at [838, 454] on input "0" at bounding box center [850, 449] width 71 height 15
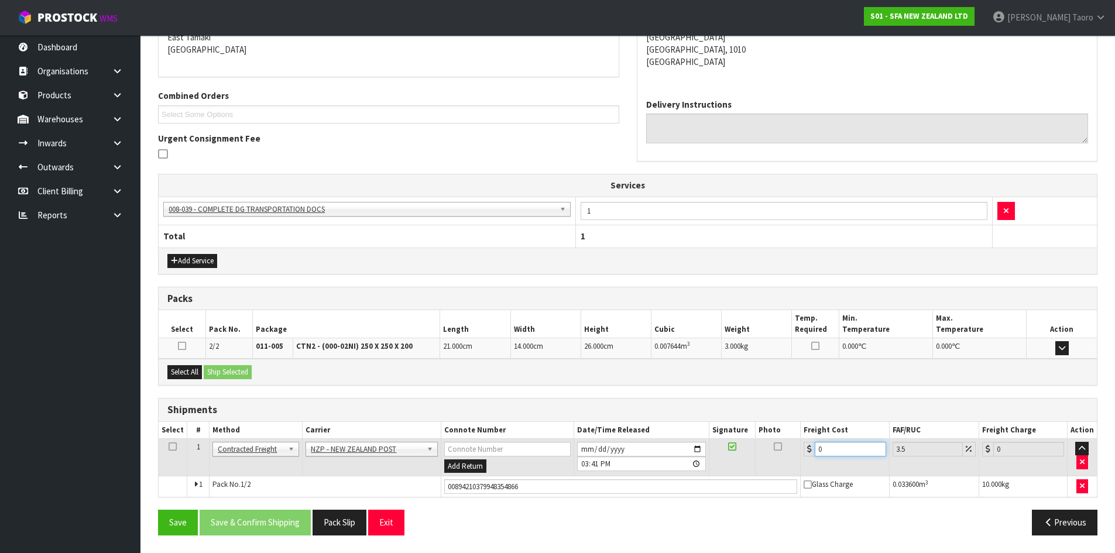
click at [838, 454] on input "0" at bounding box center [850, 449] width 71 height 15
type input "4"
type input "4.14"
type input "43"
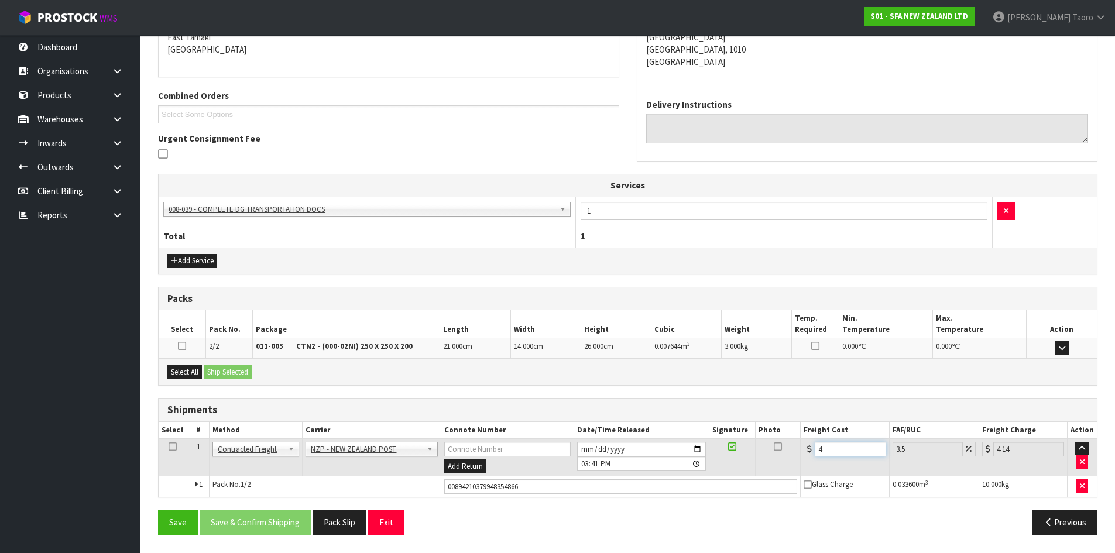
type input "44.5"
type input "4"
type input "4.14"
type input "4.3"
type input "4.45"
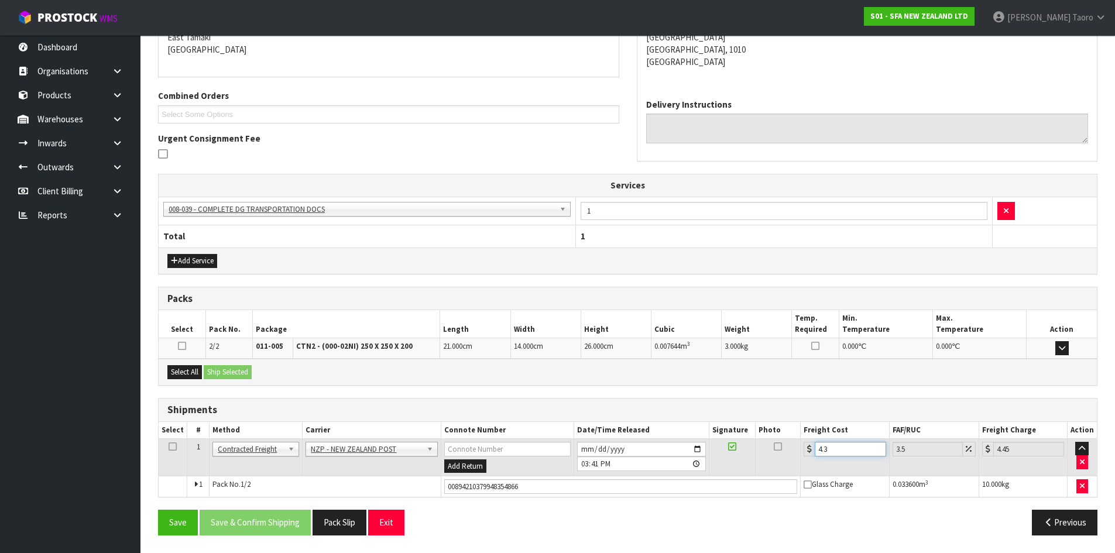
type input "4.33"
type input "4.48"
type input "4.33"
click at [175, 524] on button "Save" at bounding box center [178, 522] width 40 height 25
click at [391, 526] on button "Exit" at bounding box center [386, 522] width 36 height 25
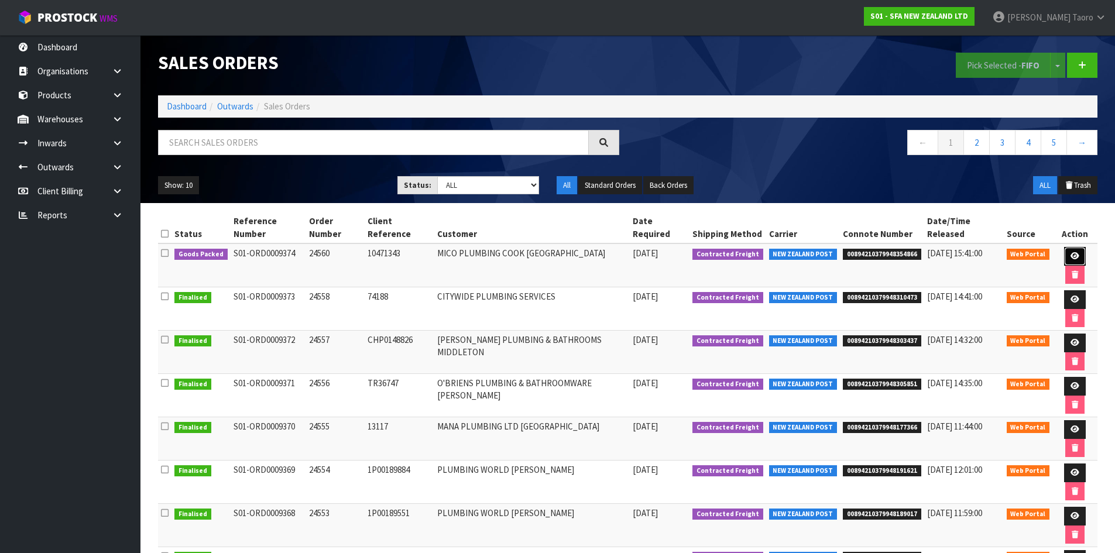
click at [1071, 254] on icon at bounding box center [1075, 256] width 9 height 8
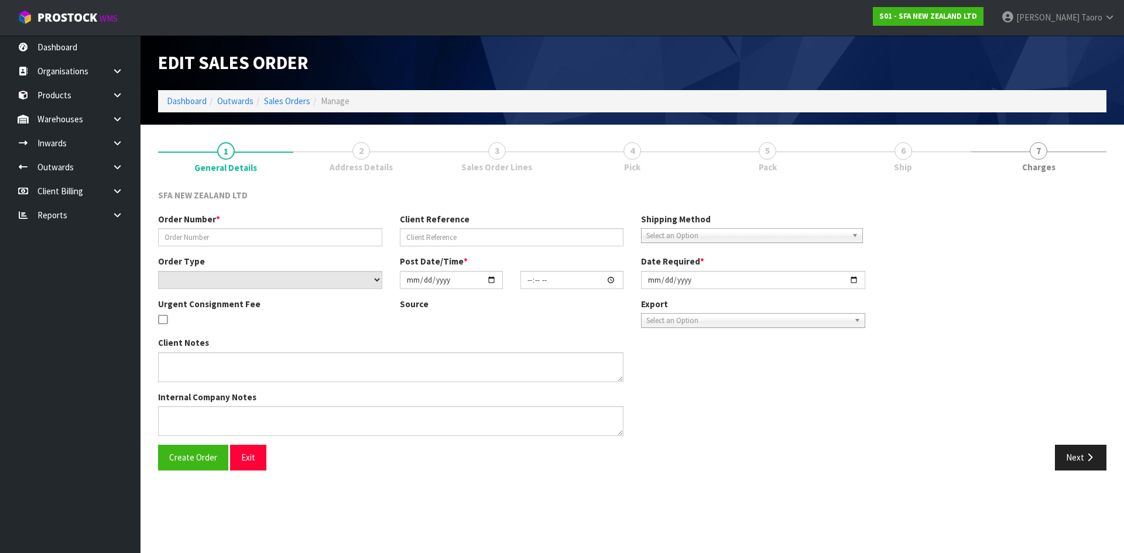
type input "24560"
type input "10471343"
select select "number:0"
type input "[DATE]"
type input "10:43:00.000"
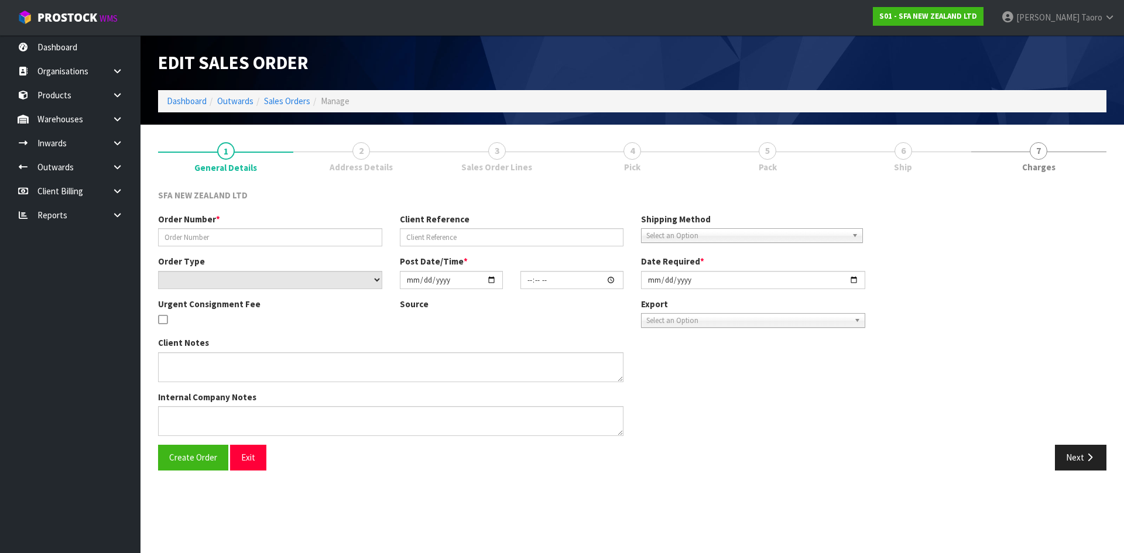
type input "[DATE]"
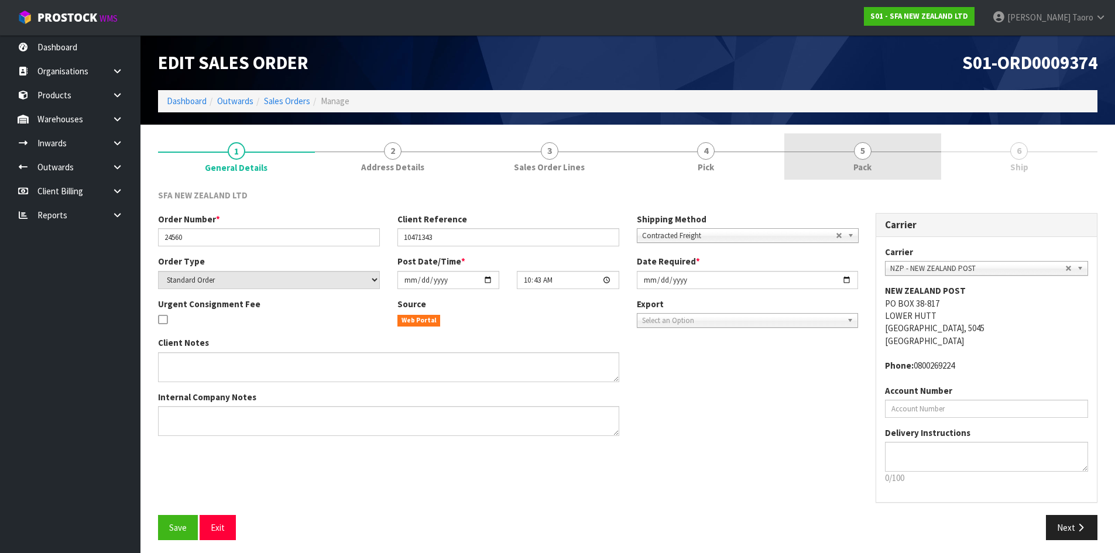
click at [885, 162] on link "5 Pack" at bounding box center [863, 156] width 157 height 46
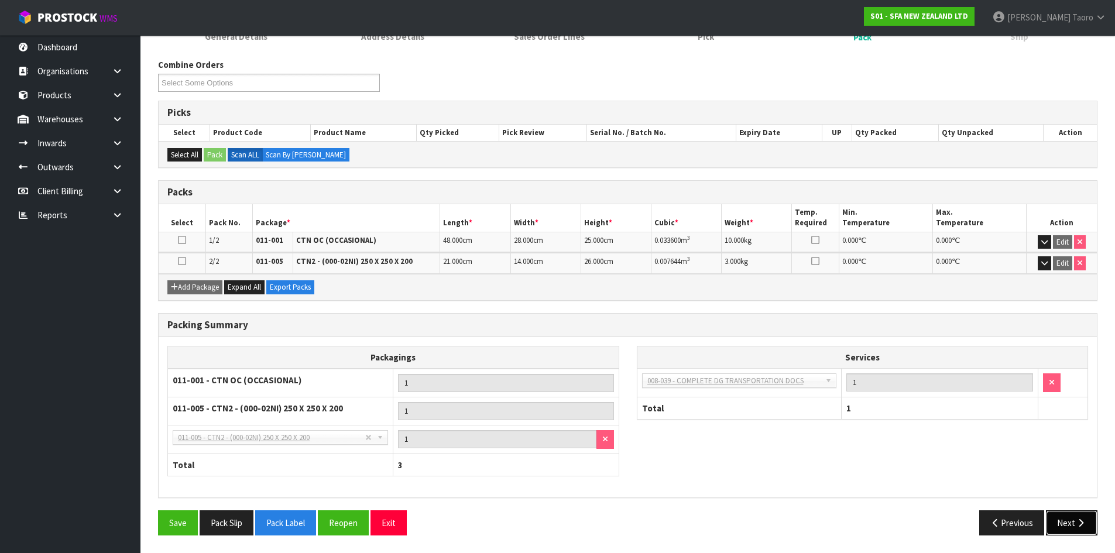
click at [1081, 517] on button "Next" at bounding box center [1072, 523] width 52 height 25
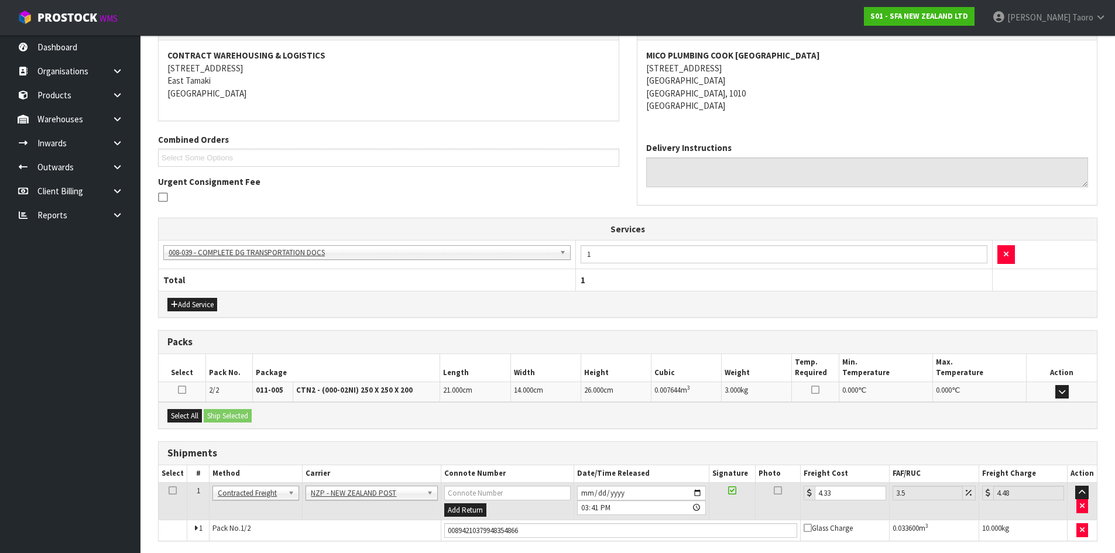
scroll to position [215, 0]
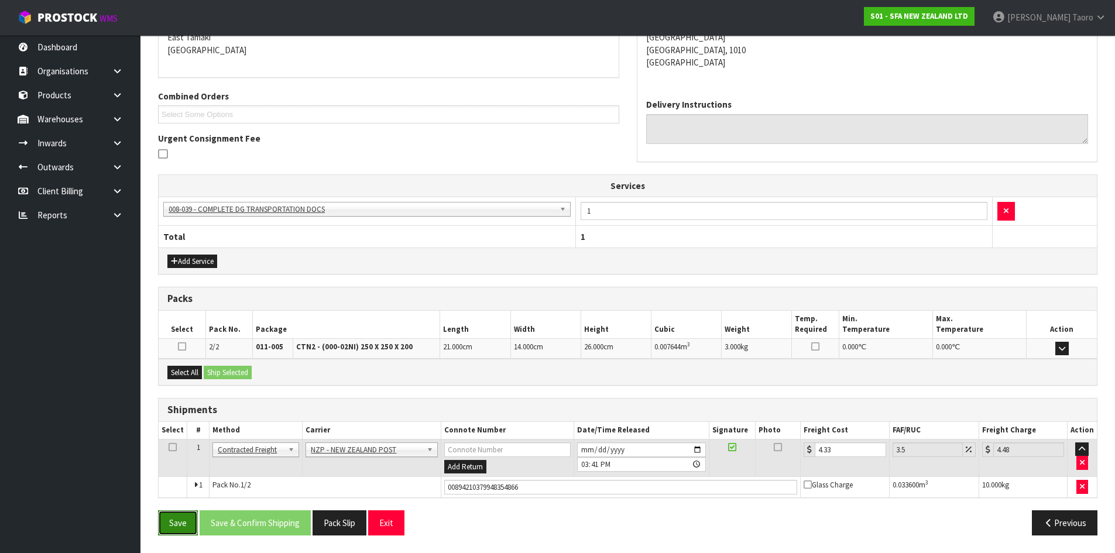
click at [181, 523] on button "Save" at bounding box center [178, 523] width 40 height 25
click at [389, 519] on button "Exit" at bounding box center [386, 522] width 36 height 25
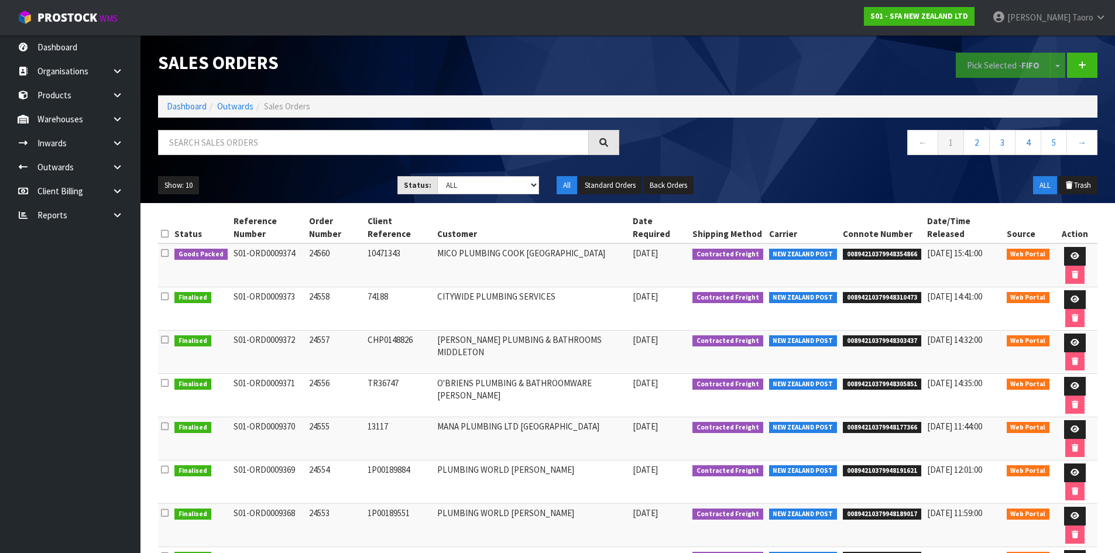
click at [293, 61] on h1 "Sales Orders" at bounding box center [388, 63] width 461 height 20
click at [1071, 258] on icon at bounding box center [1075, 256] width 9 height 8
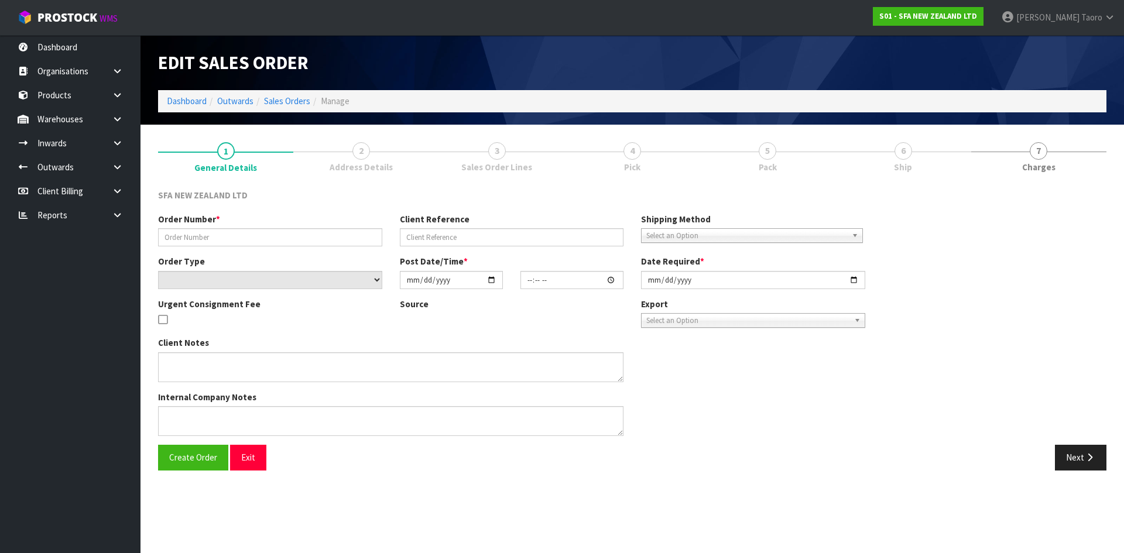
type input "24560"
type input "10471343"
select select "number:0"
type input "[DATE]"
type input "10:43:00.000"
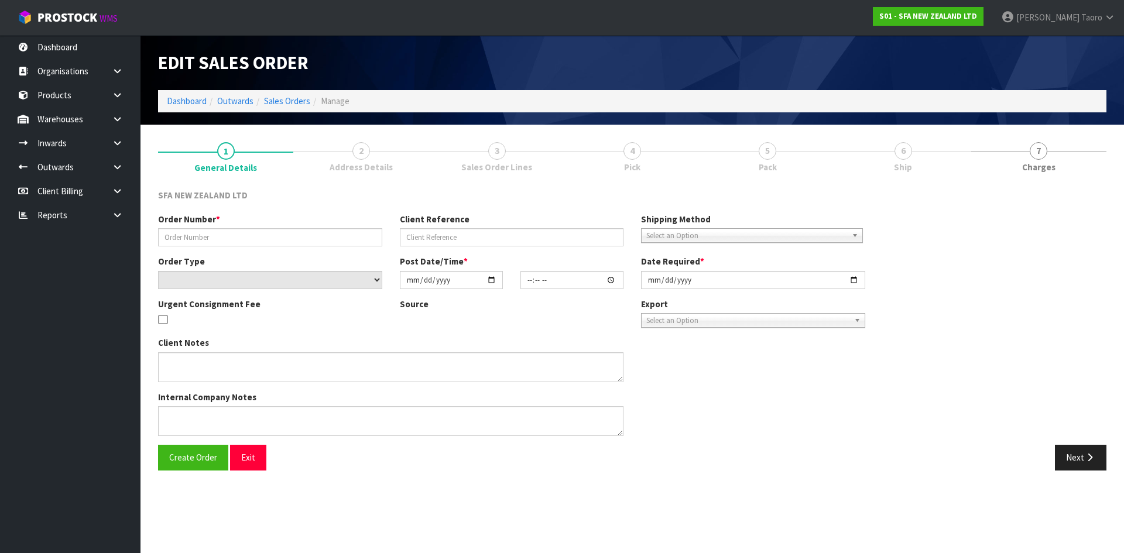
type input "[DATE]"
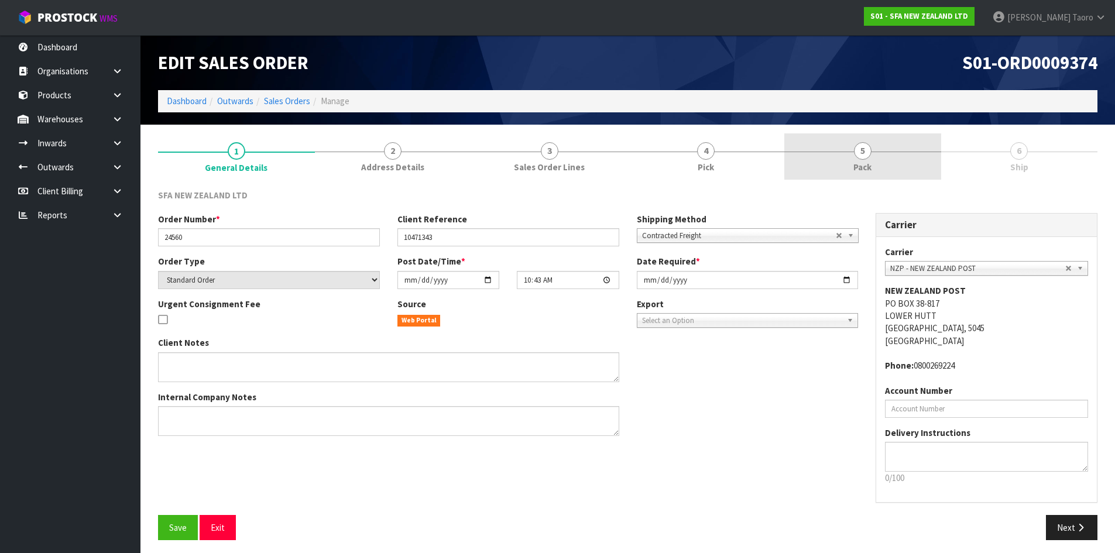
click at [882, 156] on link "5 Pack" at bounding box center [863, 156] width 157 height 46
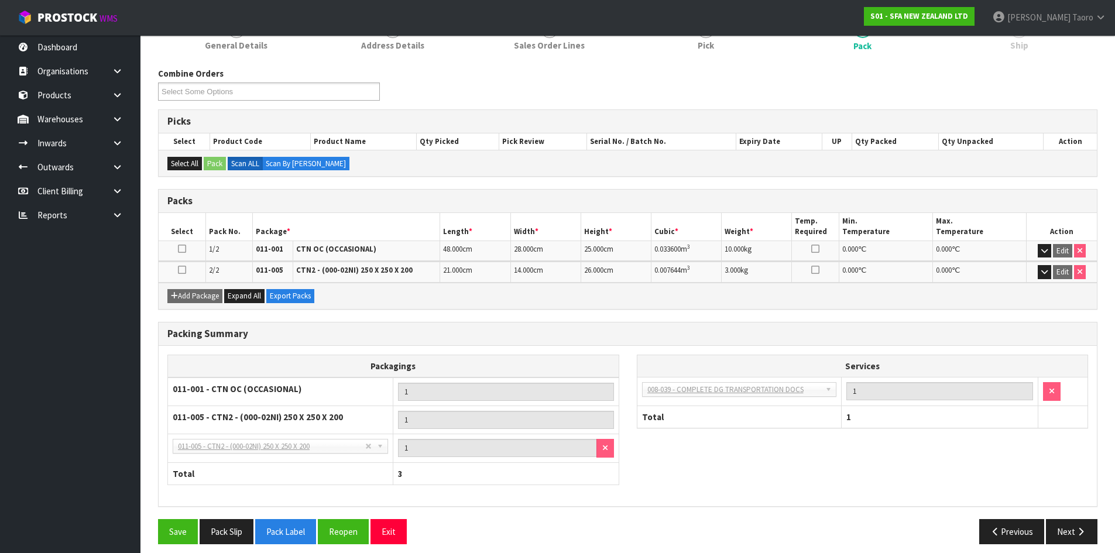
scroll to position [131, 0]
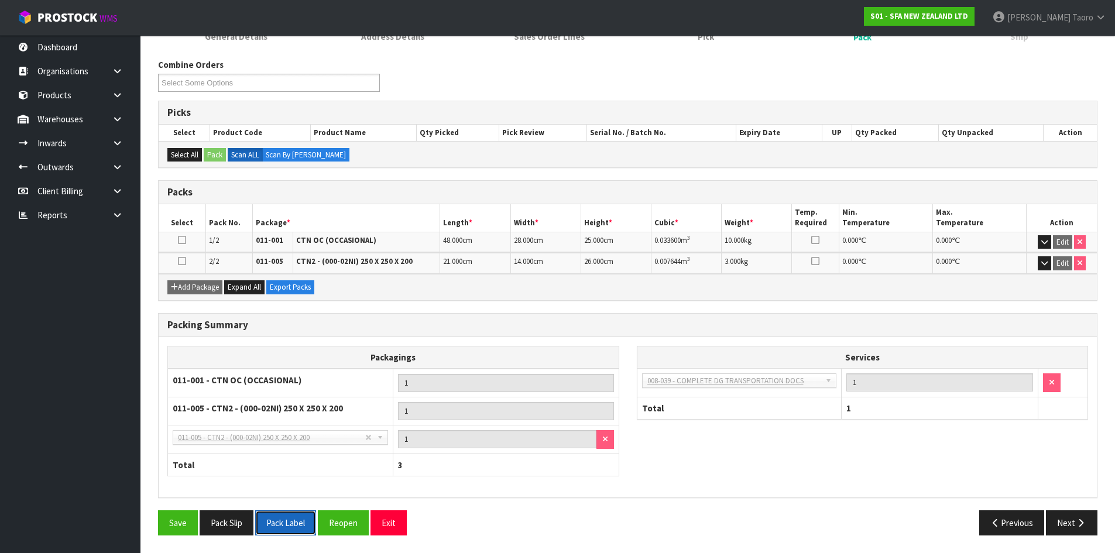
click at [288, 530] on button "Pack Label" at bounding box center [285, 523] width 61 height 25
click at [393, 522] on button "Exit" at bounding box center [389, 523] width 36 height 25
